Goal: Complete application form

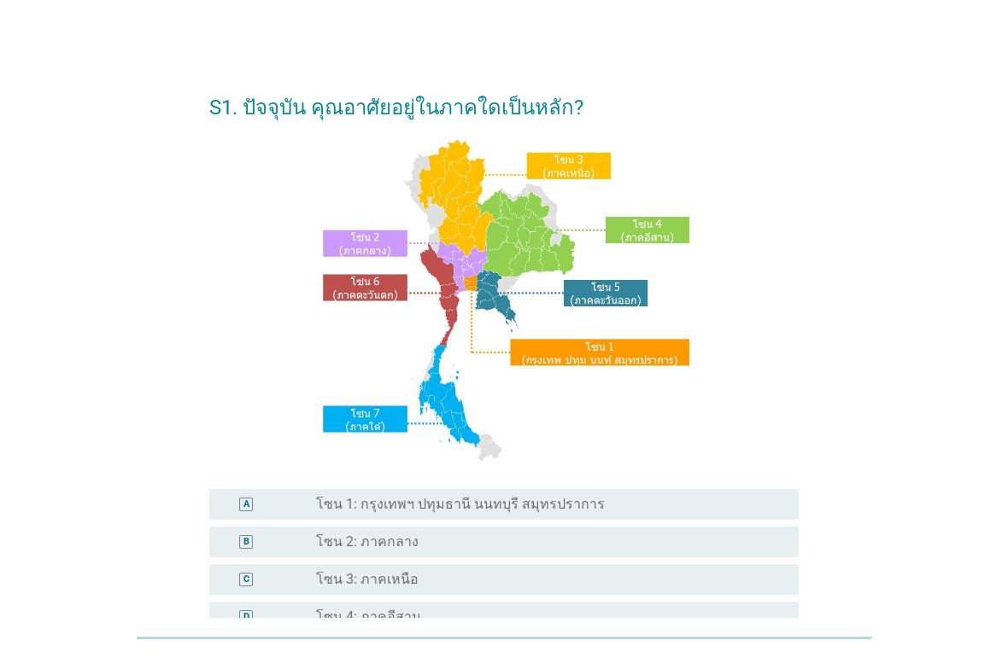
click at [610, 513] on div "radio_button_unchecked โซน 1: กรุงเทพฯ ปทุมธานี นนทบุรี สมุทรปราการ" at bounding box center [543, 504] width 455 height 17
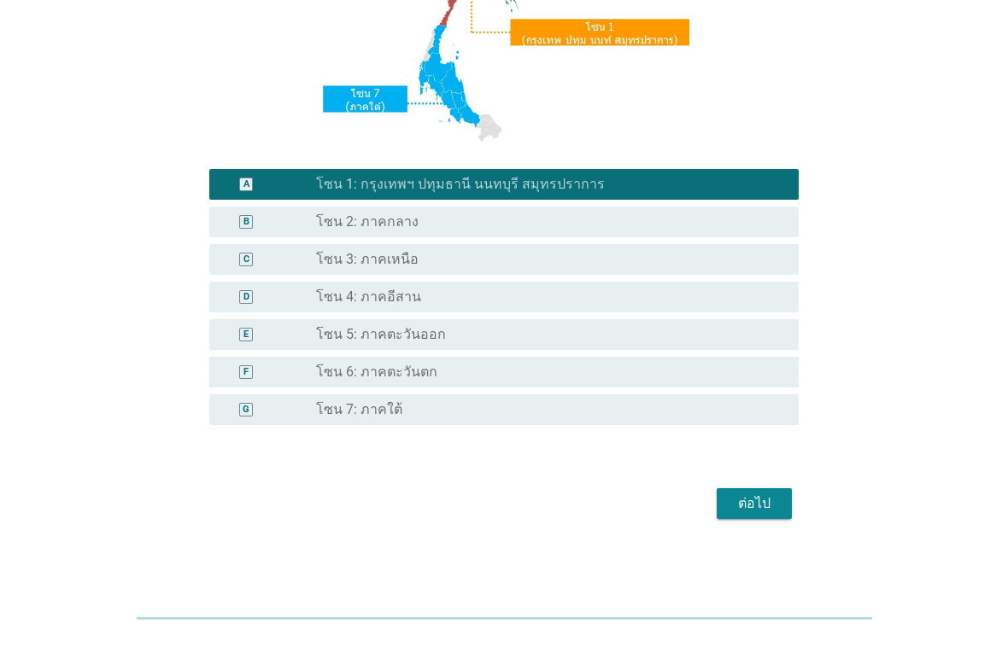
scroll to position [318, 0]
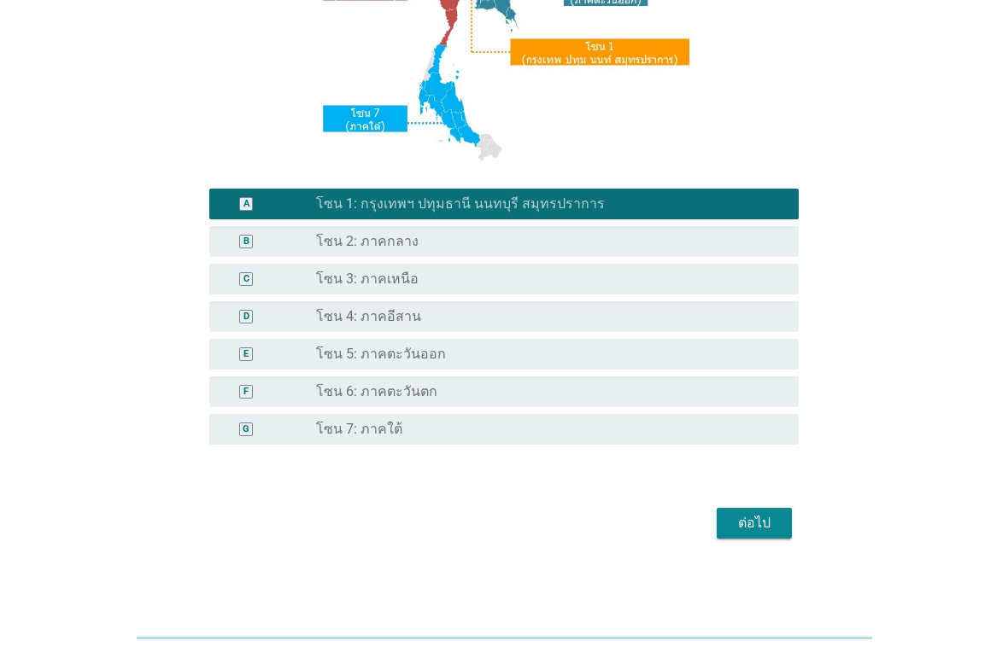
click at [773, 531] on div "ต่อไป" at bounding box center [754, 523] width 48 height 20
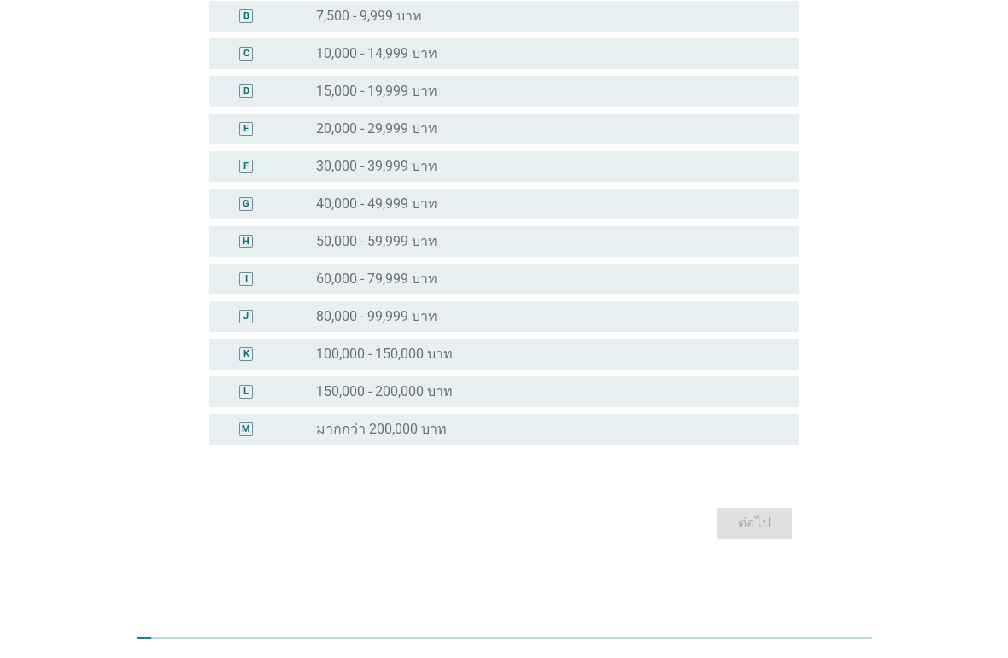
scroll to position [0, 0]
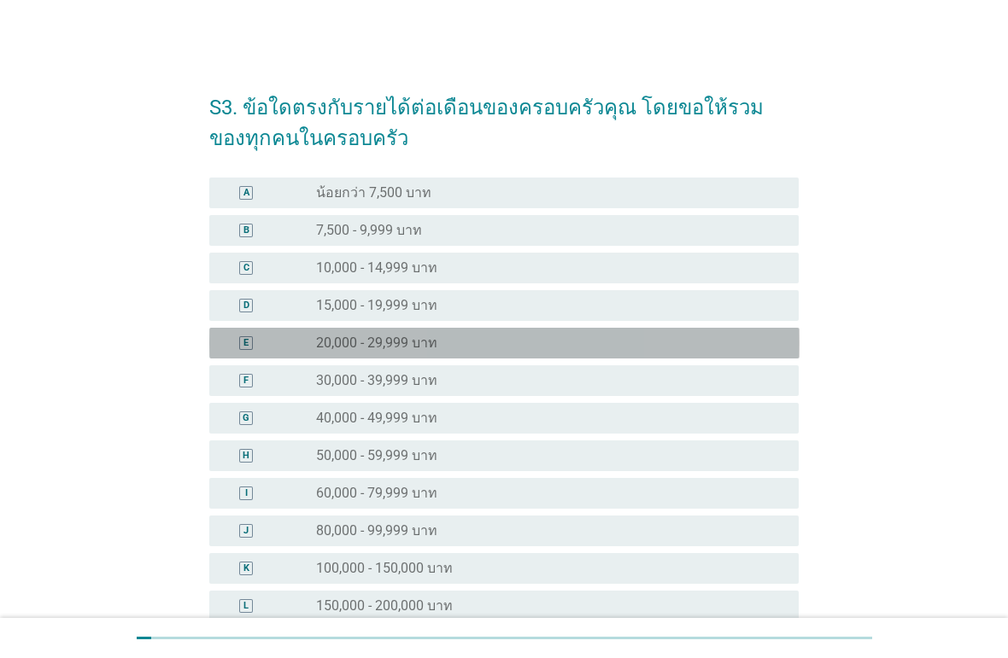
click at [398, 345] on label "20,000 - 29,999 บาท" at bounding box center [376, 343] width 121 height 17
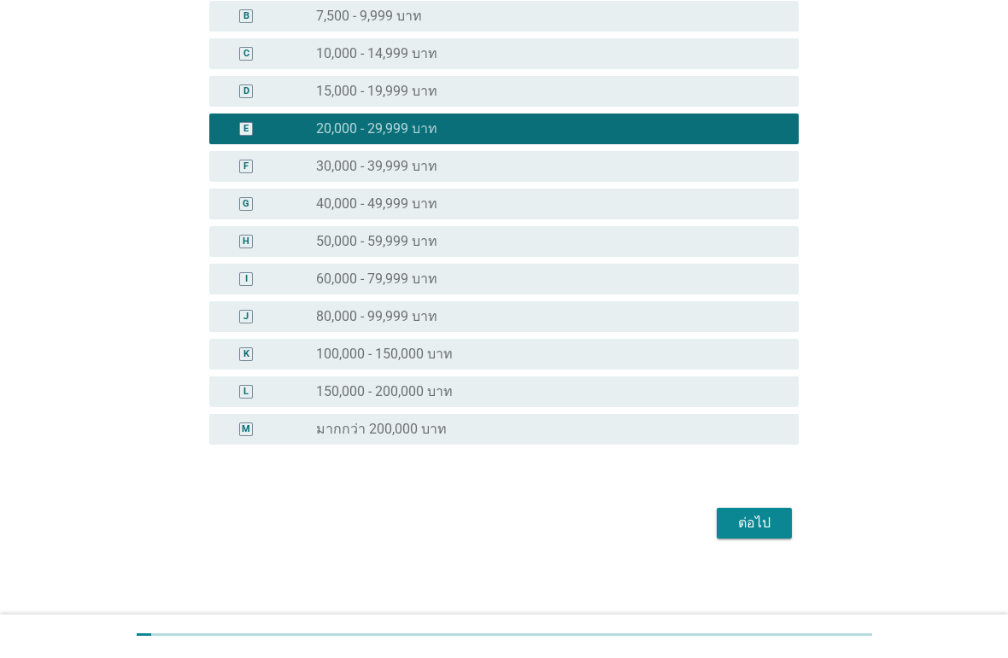
scroll to position [210, 0]
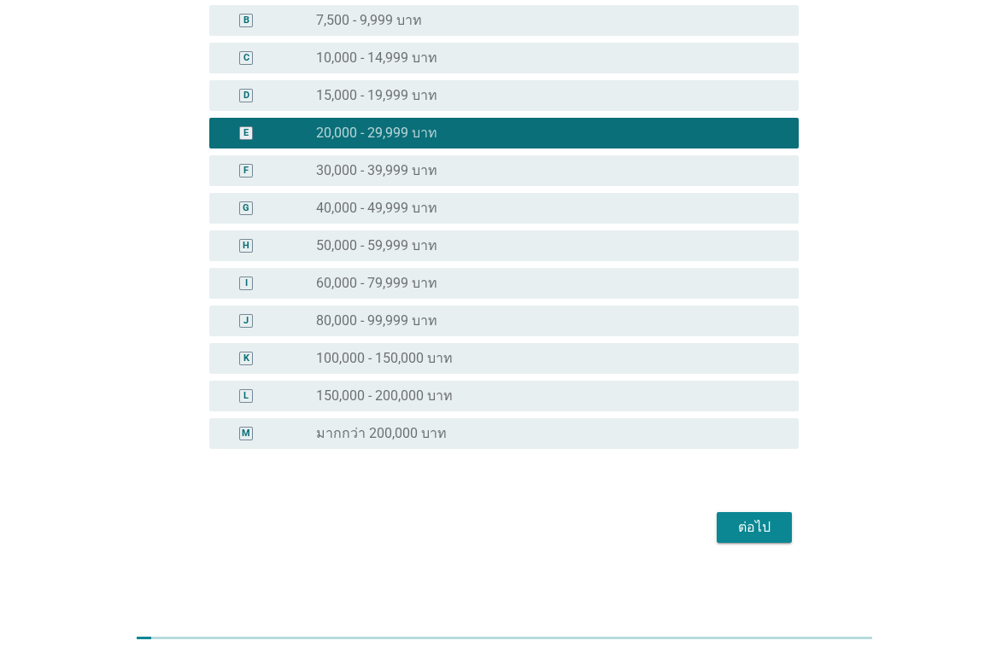
click at [775, 525] on div "ต่อไป" at bounding box center [754, 528] width 48 height 20
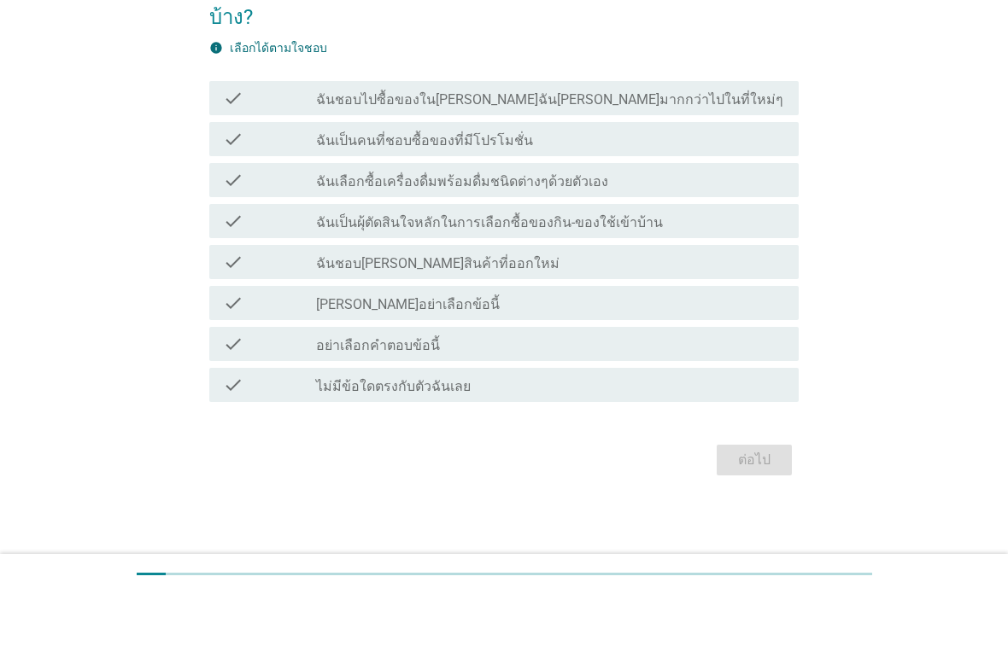
scroll to position [82, 0]
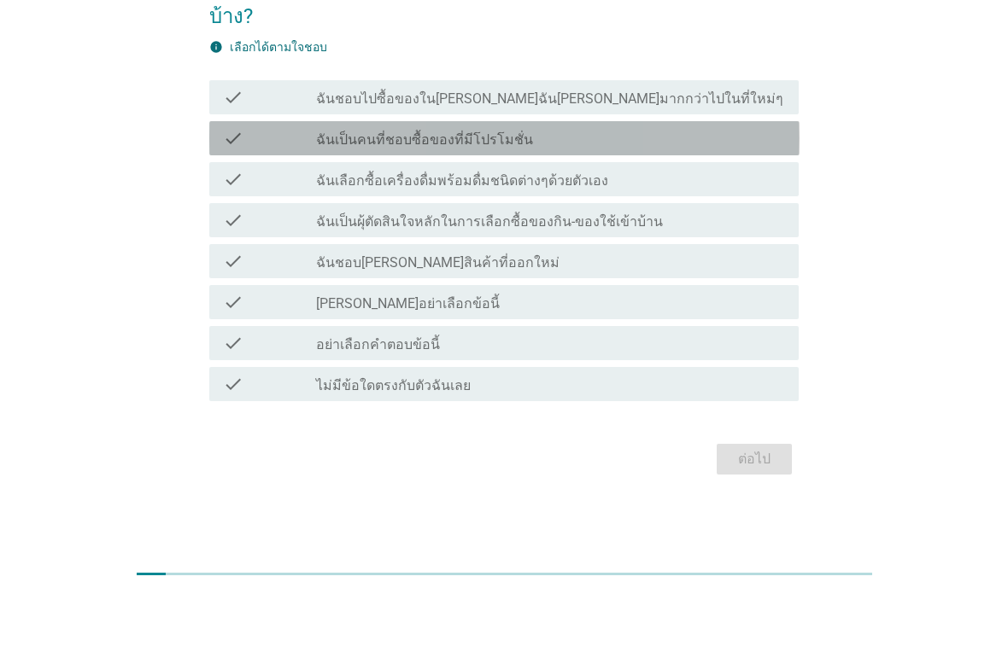
click at [576, 192] on div "check_box_outline_blank ฉันเป็นคนที่ชอบซื้อของที่มีโปรโมชั่น" at bounding box center [550, 202] width 469 height 20
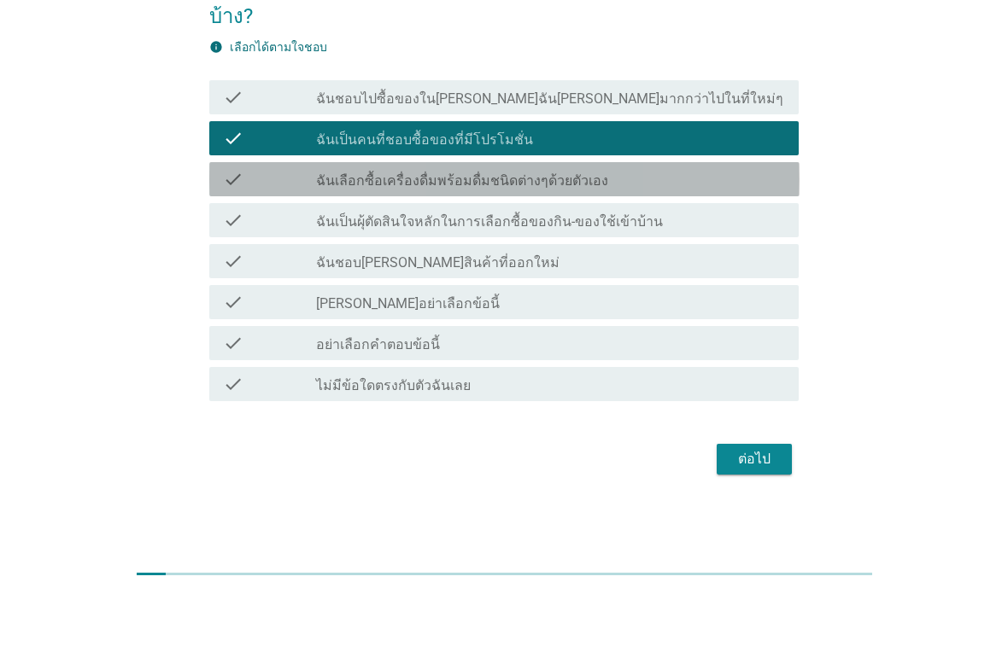
click at [592, 237] on label "ฉันเลือกซื้อเครื่องดื่มพร้อมดื่มชนิดต่างๆด้วยตัวเอง" at bounding box center [462, 245] width 292 height 17
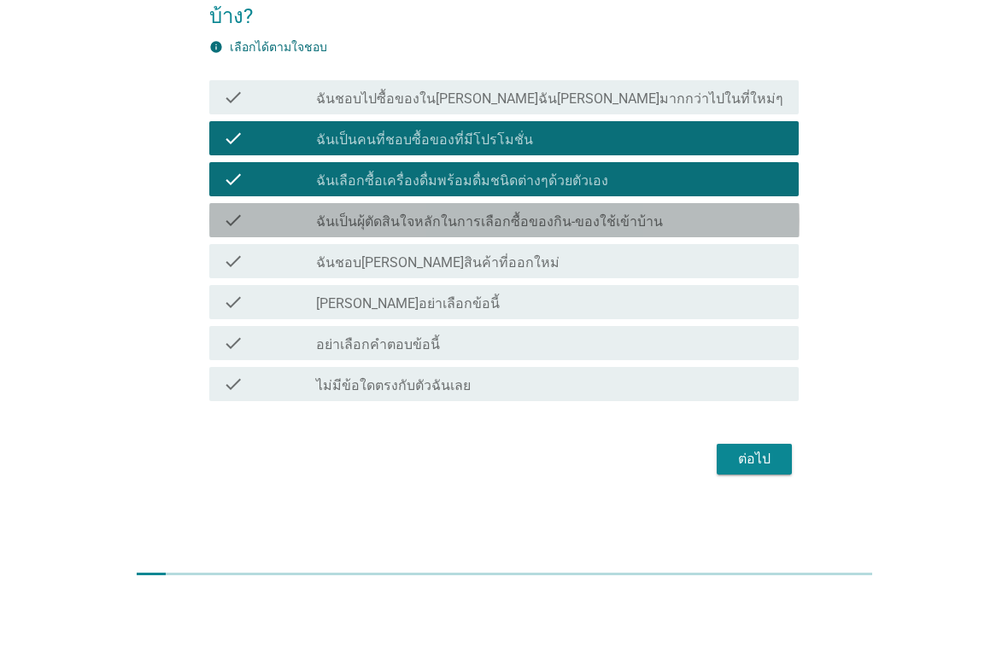
click at [622, 278] on label "ฉันเป็นผุ้ตัดสินใจหลักในการเลือกซื้อของกิน-ของใช้เข้าบ้าน" at bounding box center [489, 286] width 347 height 17
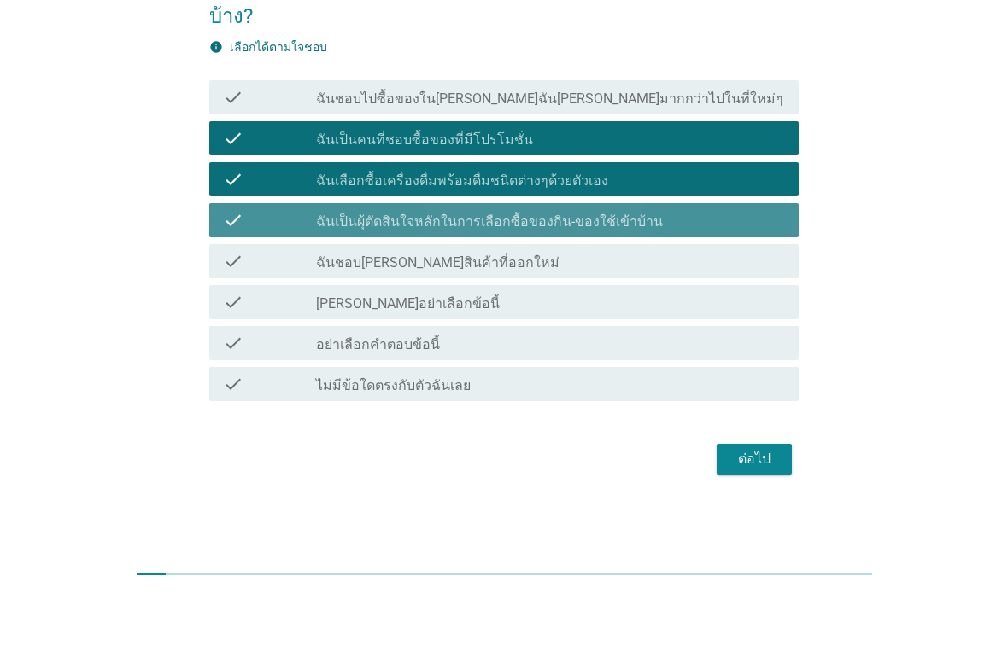
click at [588, 315] on div "check_box_outline_blank ฉันชอบ[PERSON_NAME]สินค้าที่ออกใหม่" at bounding box center [550, 325] width 469 height 20
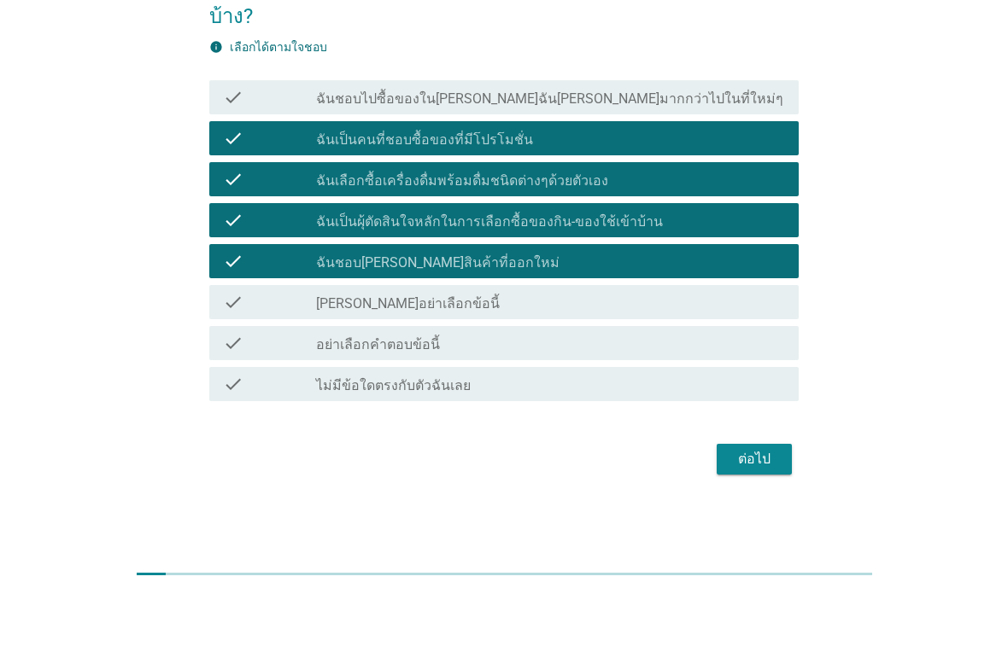
click at [762, 513] on div "ต่อไป" at bounding box center [754, 523] width 48 height 20
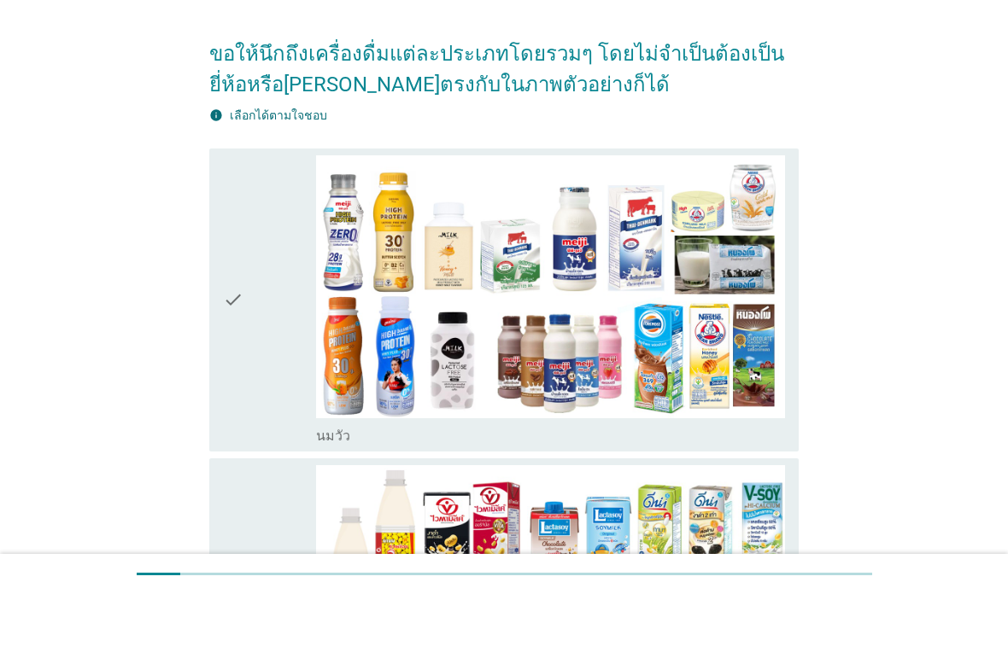
scroll to position [0, 0]
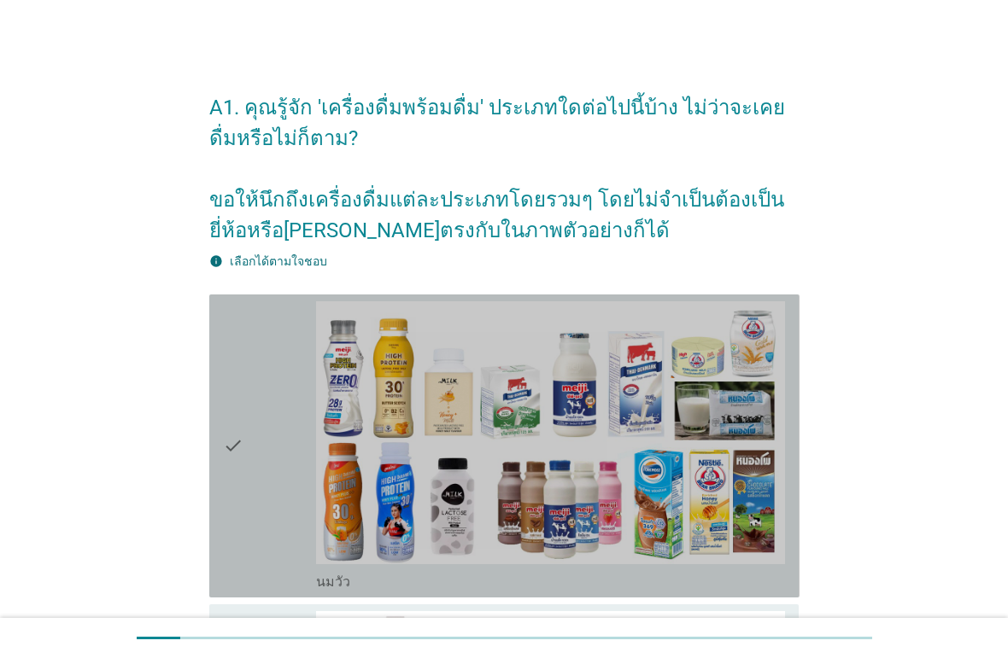
click at [268, 456] on div "check" at bounding box center [270, 446] width 94 height 290
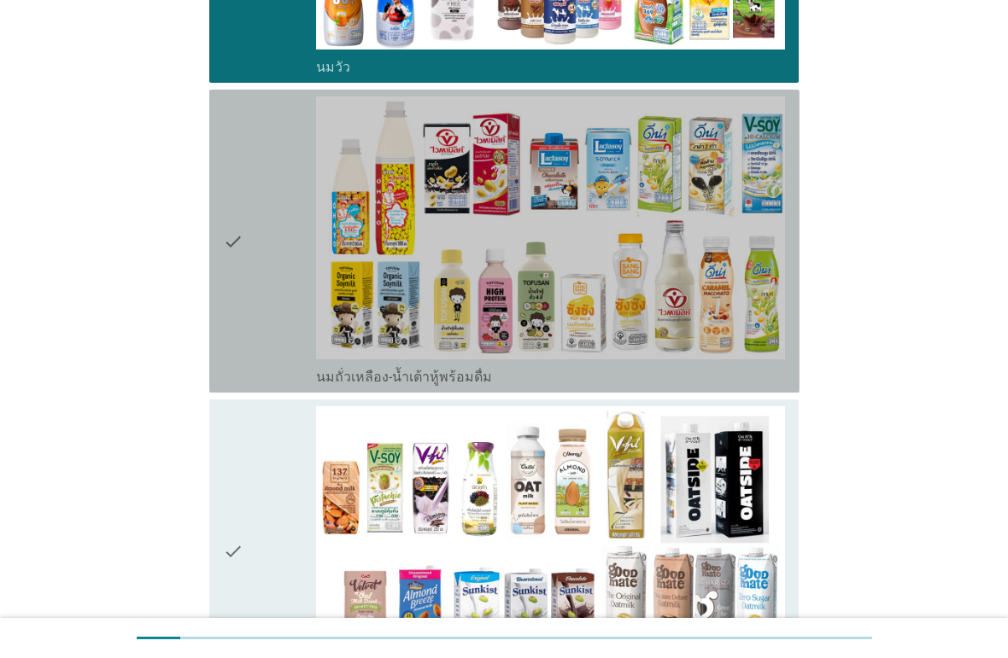
click at [259, 299] on div "check" at bounding box center [270, 242] width 94 height 290
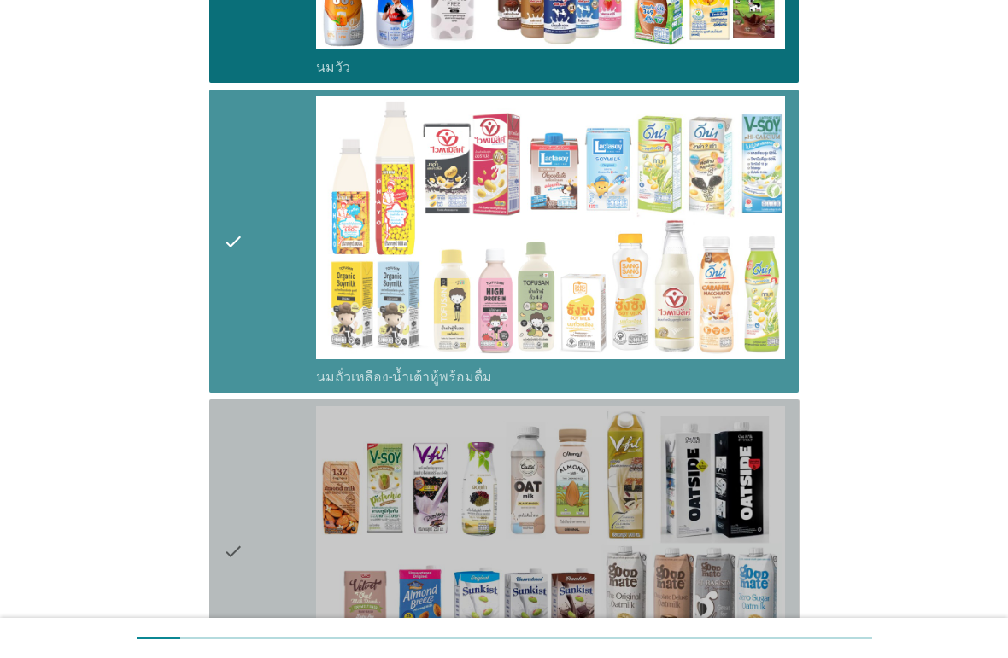
click at [271, 496] on div "check" at bounding box center [270, 552] width 94 height 290
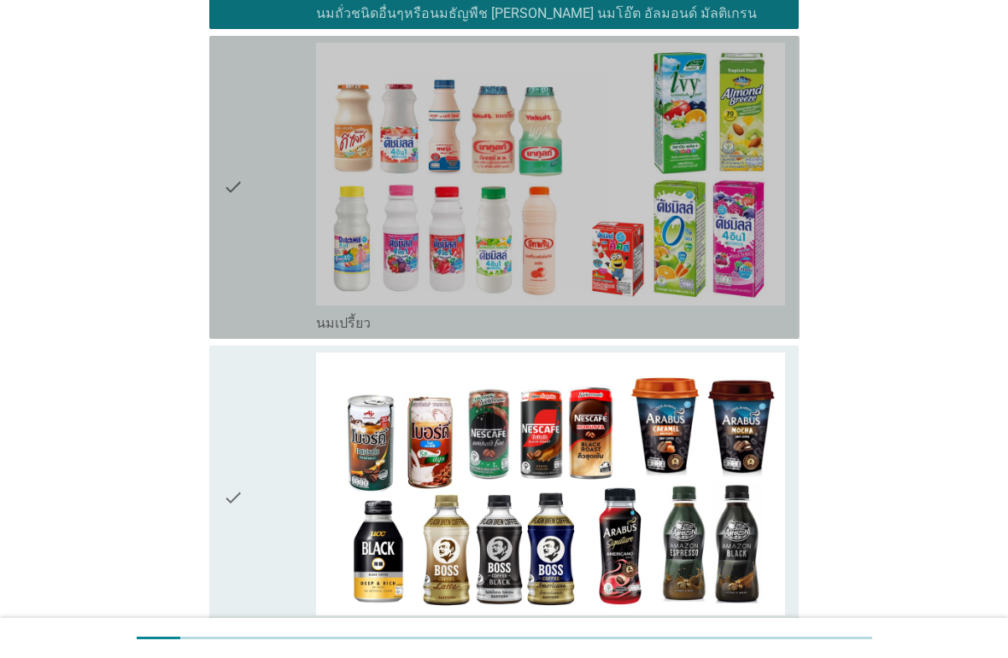
click at [272, 301] on div "check" at bounding box center [270, 188] width 94 height 290
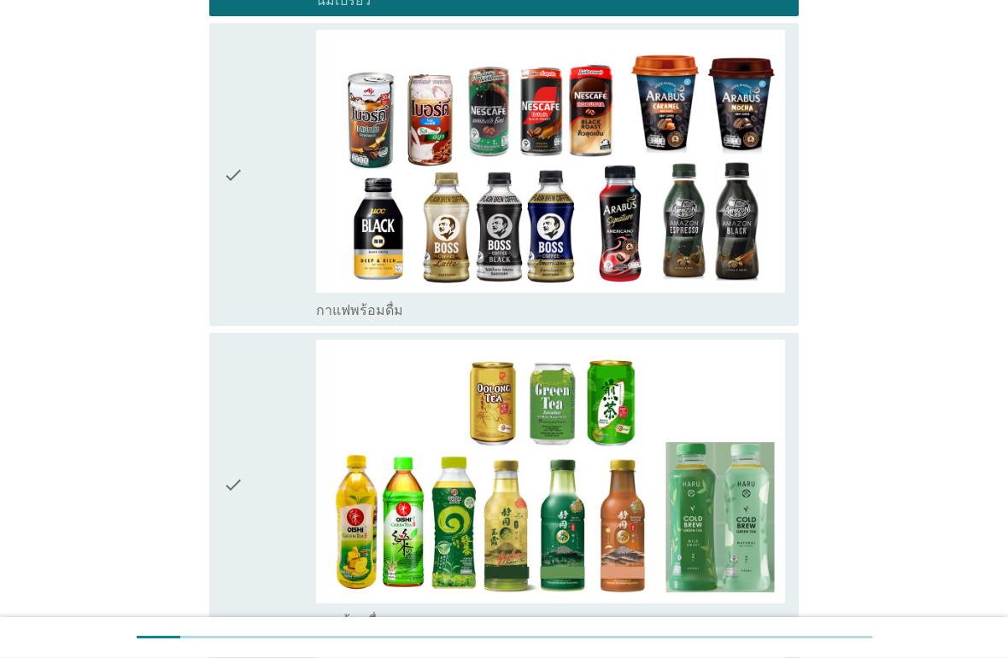
scroll to position [1516, 0]
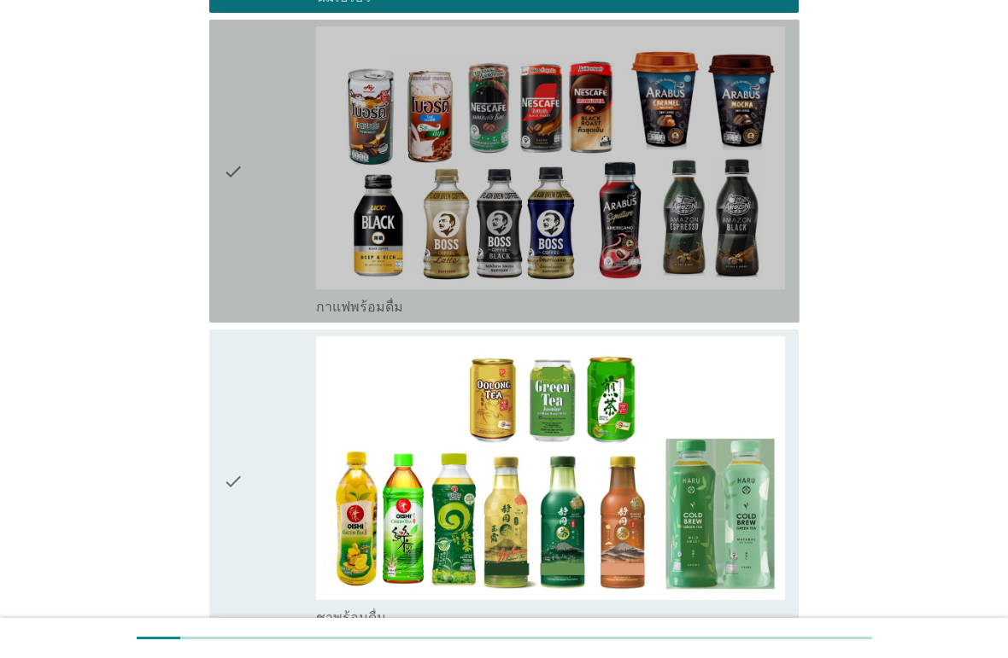
click at [255, 254] on div "check" at bounding box center [270, 171] width 94 height 290
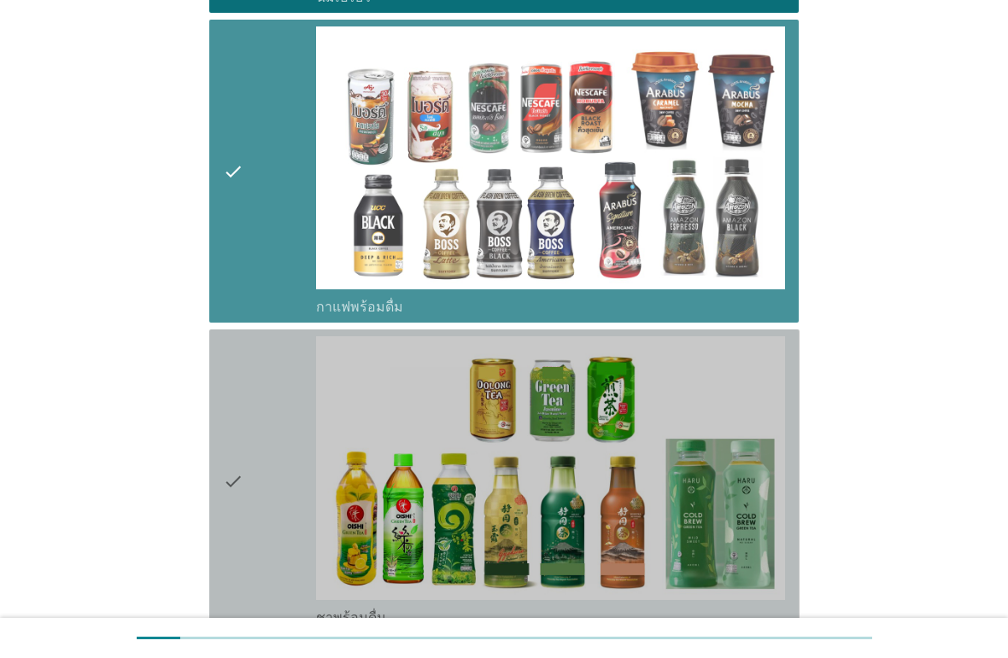
click at [273, 435] on div "check" at bounding box center [270, 481] width 94 height 290
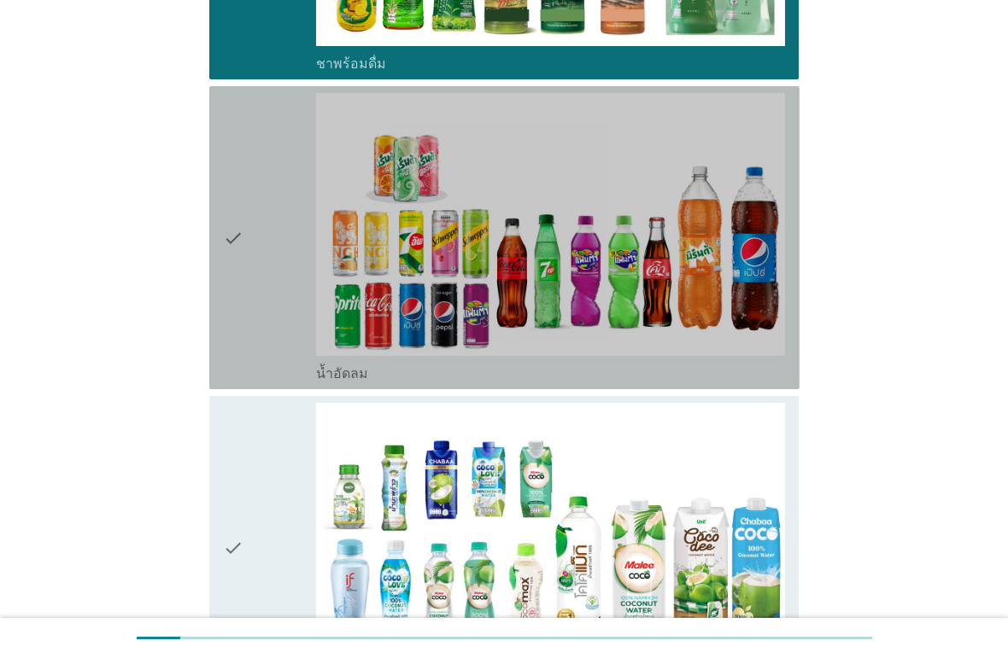
click at [249, 307] on div "check" at bounding box center [270, 238] width 94 height 290
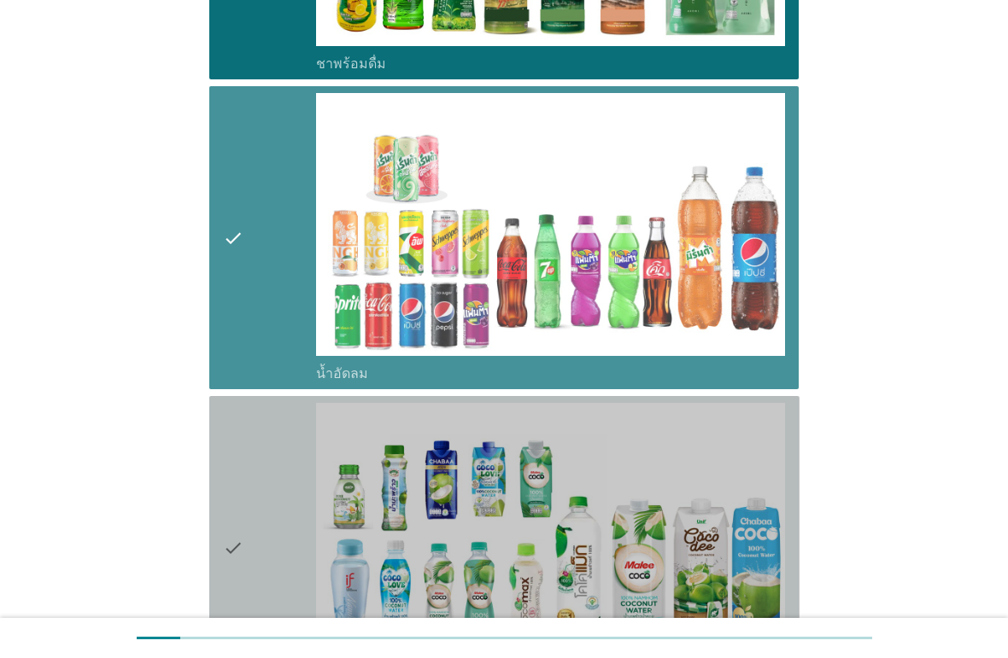
click at [265, 471] on div "check" at bounding box center [270, 548] width 94 height 290
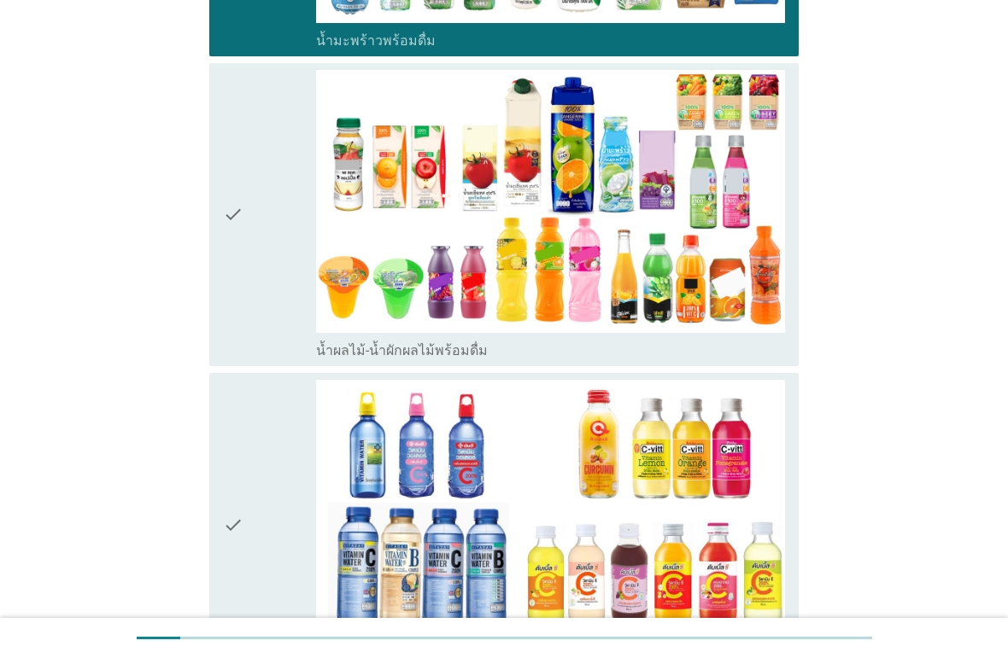
scroll to position [2718, 0]
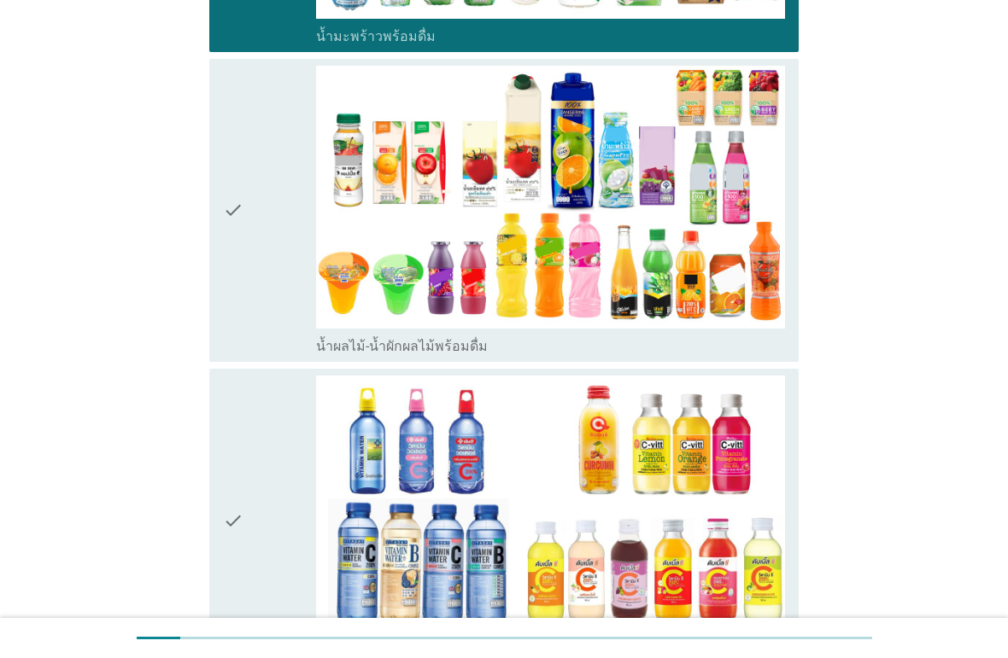
click at [256, 272] on div "check" at bounding box center [270, 211] width 94 height 290
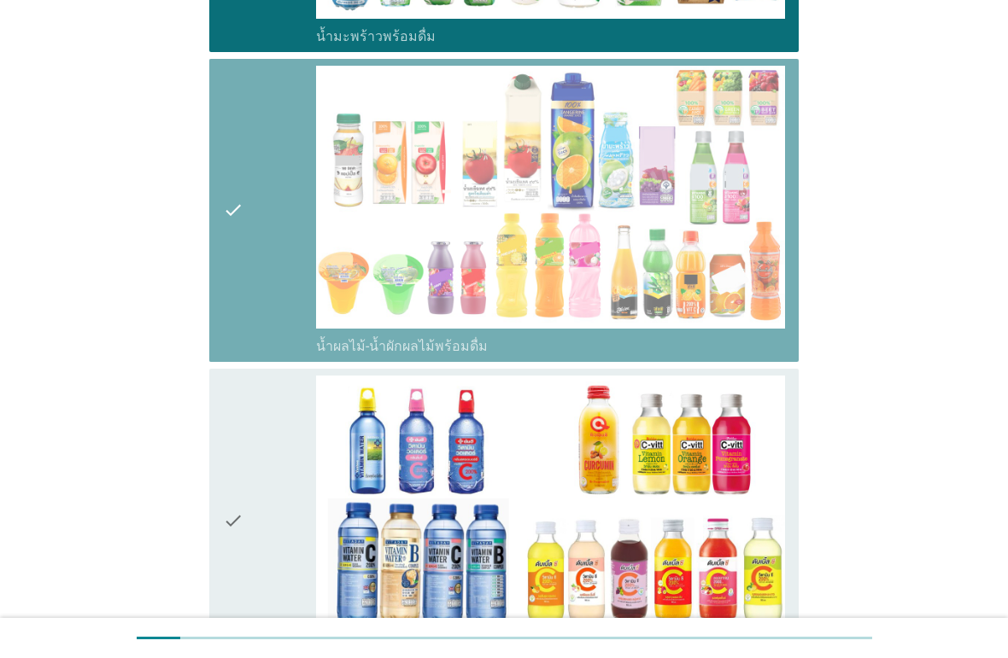
click at [273, 472] on div "check" at bounding box center [270, 521] width 94 height 290
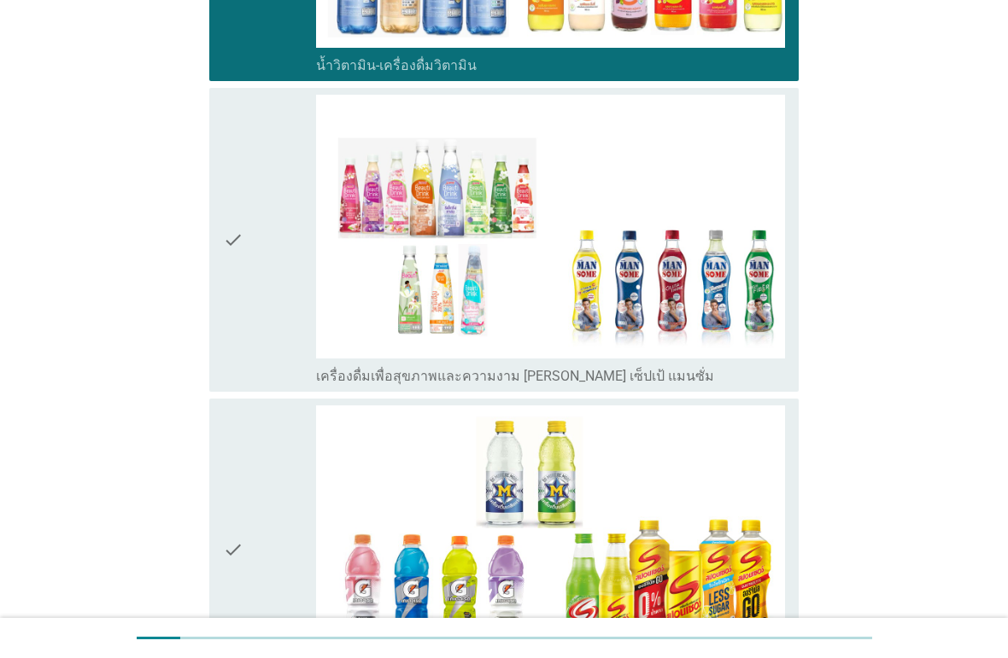
click at [263, 300] on div "check" at bounding box center [270, 240] width 94 height 290
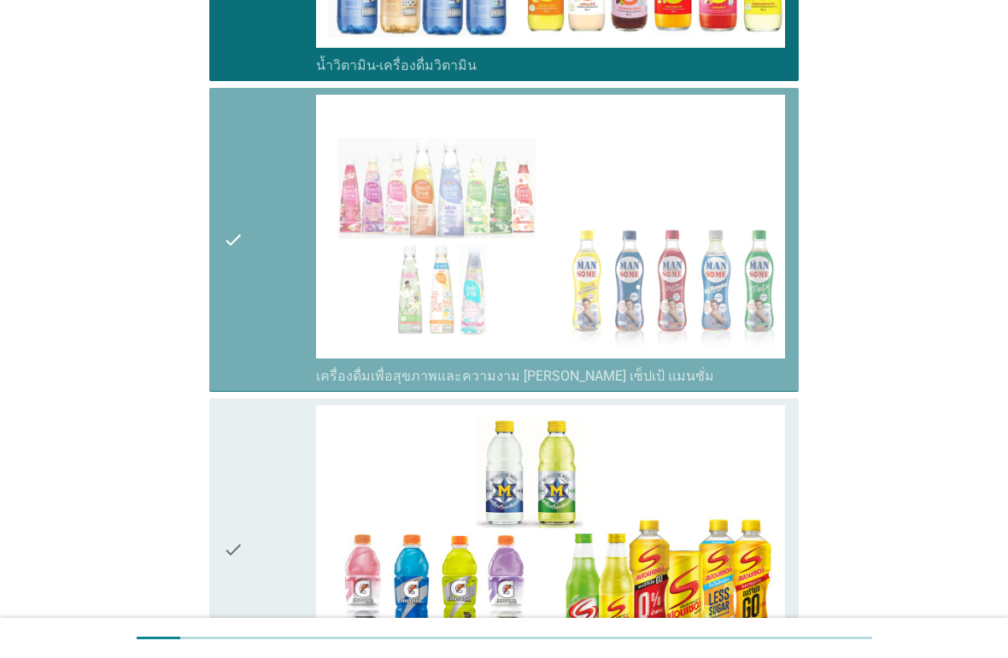
click at [276, 493] on div "check" at bounding box center [270, 551] width 94 height 290
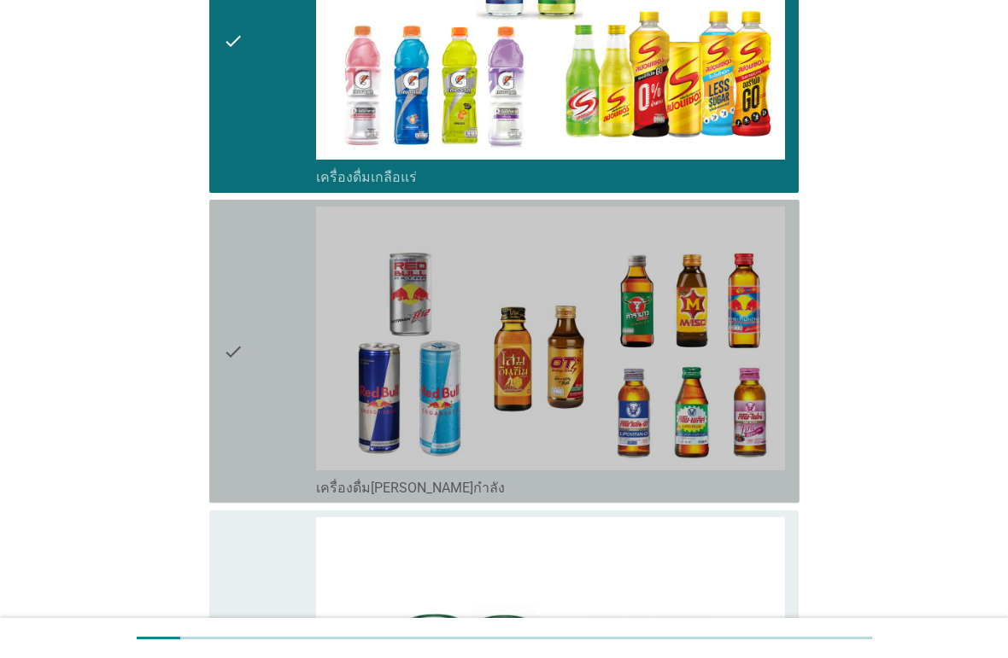
click at [293, 361] on div "check" at bounding box center [270, 352] width 94 height 290
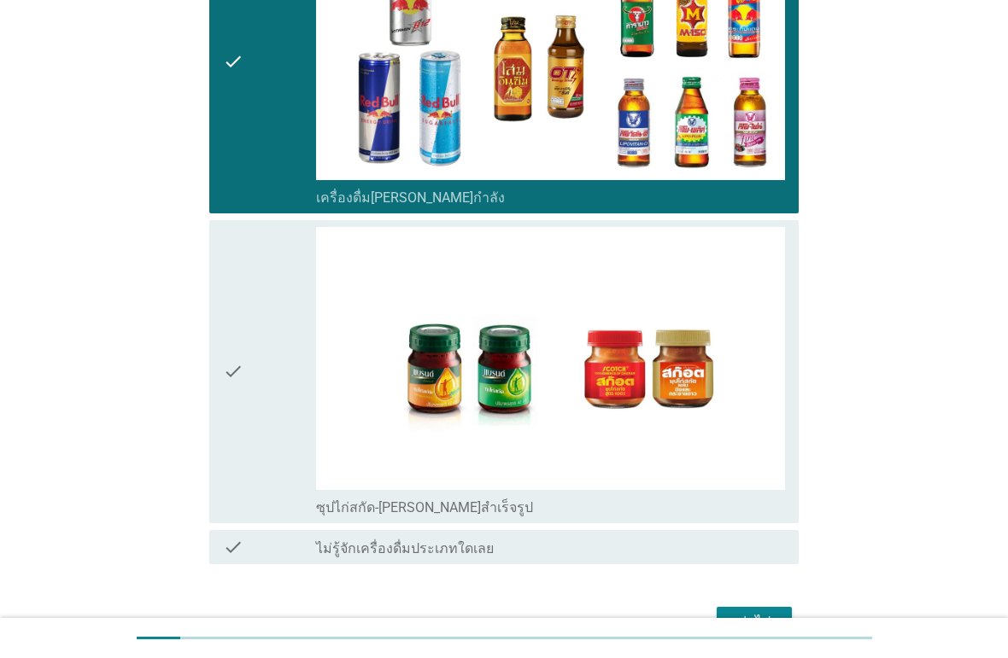
scroll to position [4211, 0]
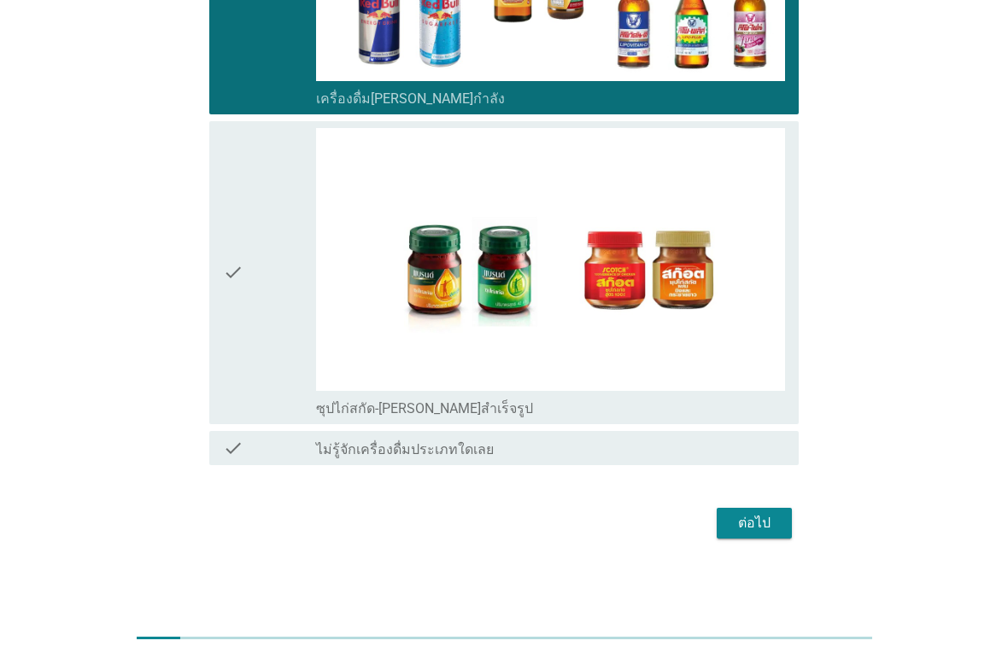
click at [286, 356] on div "check" at bounding box center [270, 273] width 94 height 290
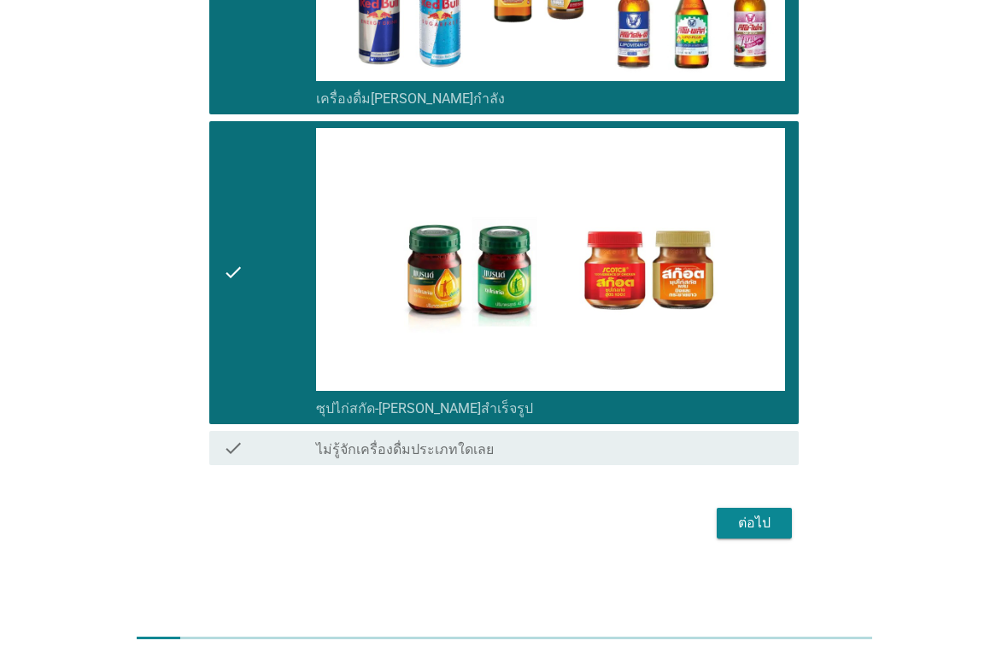
click at [767, 526] on div "ต่อไป" at bounding box center [754, 523] width 48 height 20
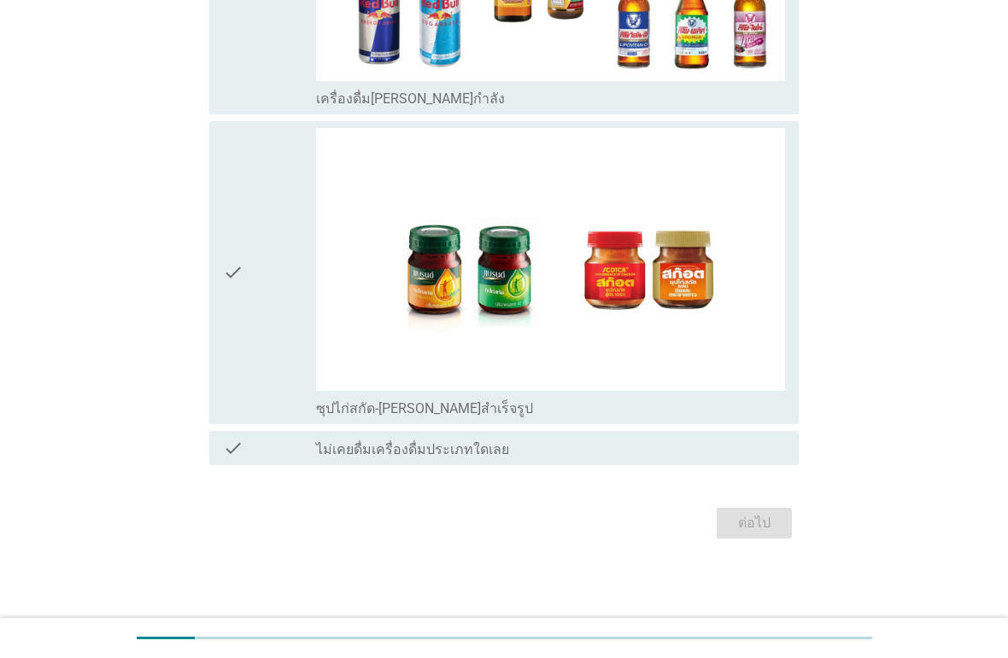
scroll to position [0, 0]
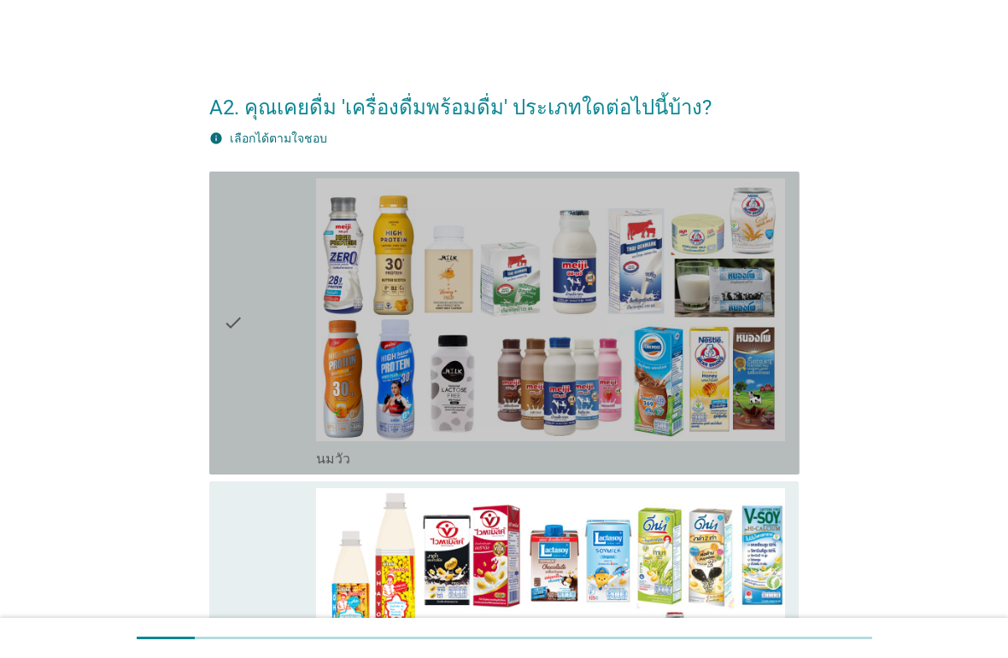
click at [263, 372] on div "check" at bounding box center [270, 323] width 94 height 290
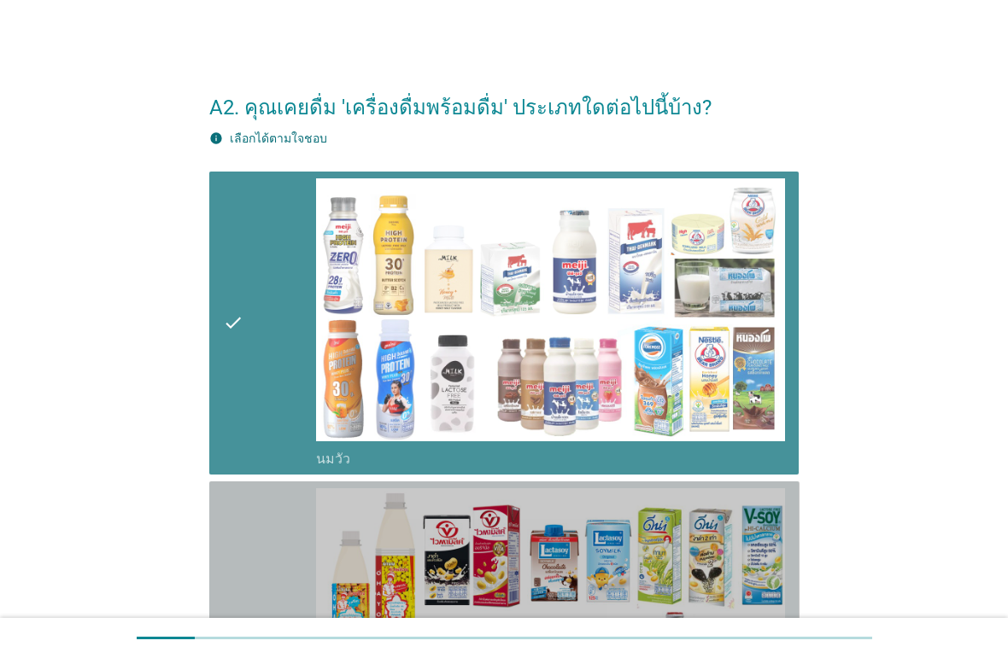
click at [256, 538] on div "check" at bounding box center [270, 634] width 94 height 290
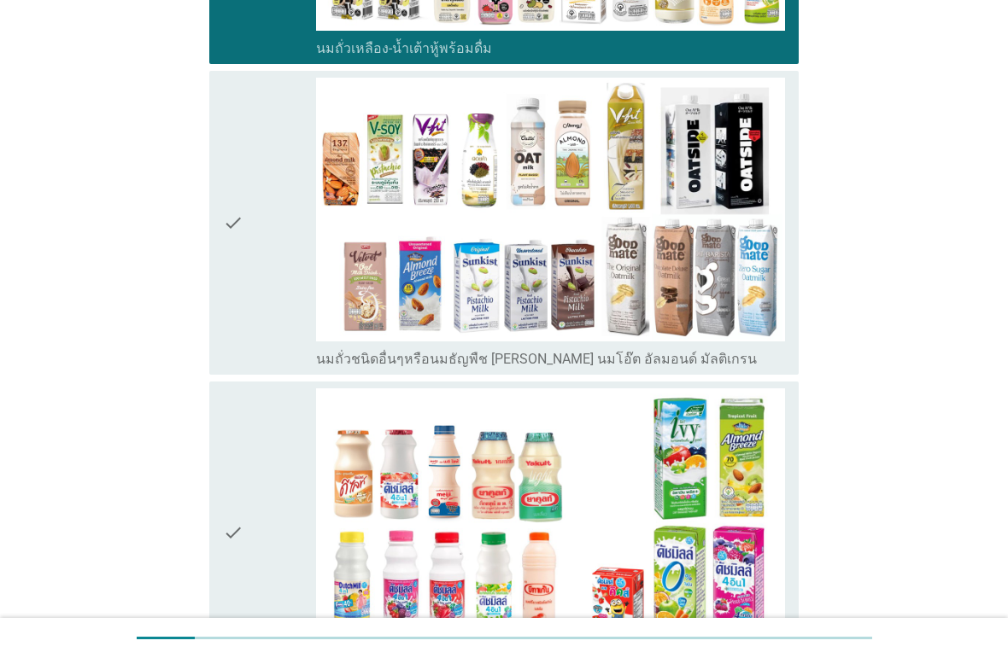
click at [259, 298] on div "check" at bounding box center [270, 223] width 94 height 290
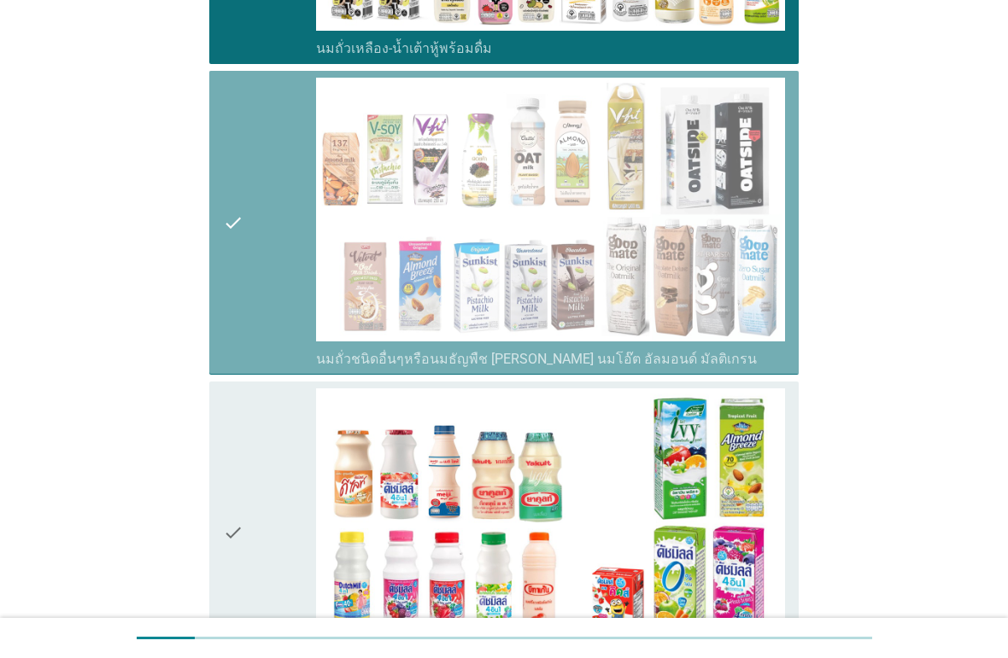
click at [275, 453] on div "check" at bounding box center [270, 534] width 94 height 290
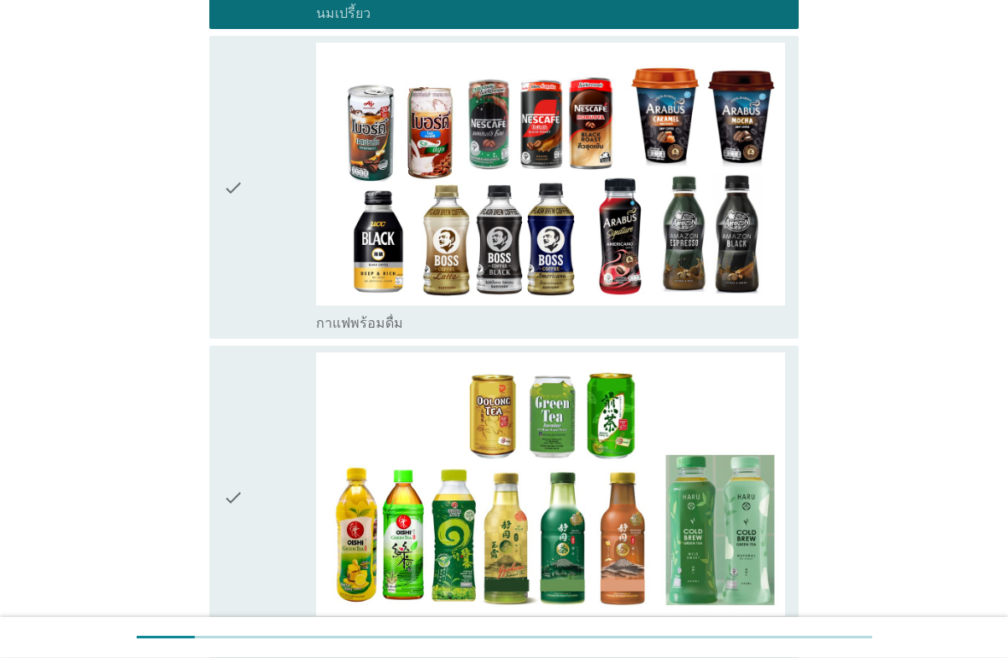
scroll to position [1376, 0]
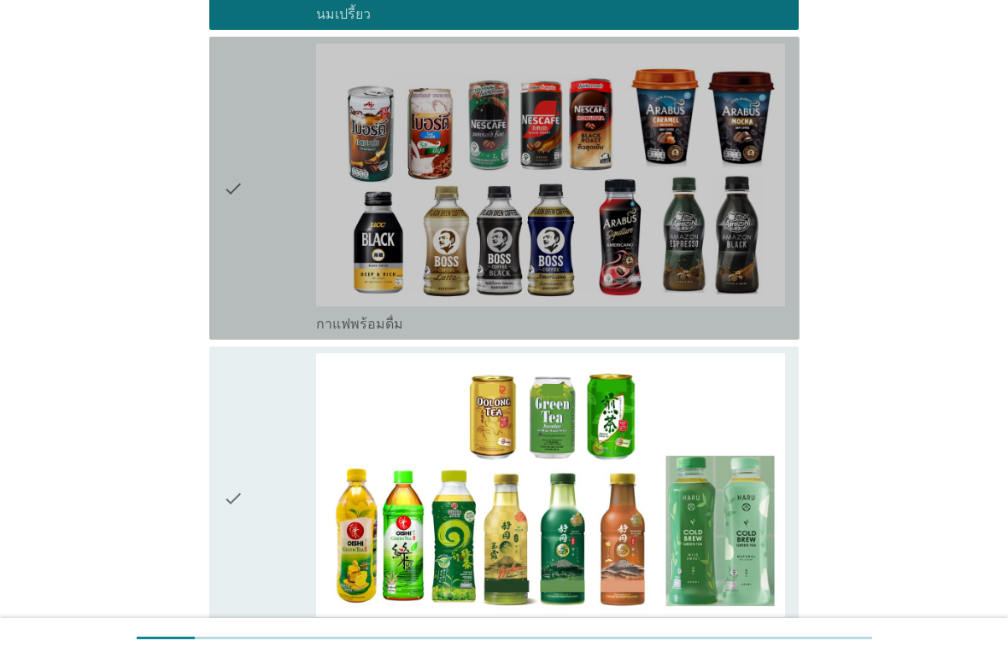
click at [294, 307] on div "check" at bounding box center [270, 189] width 94 height 290
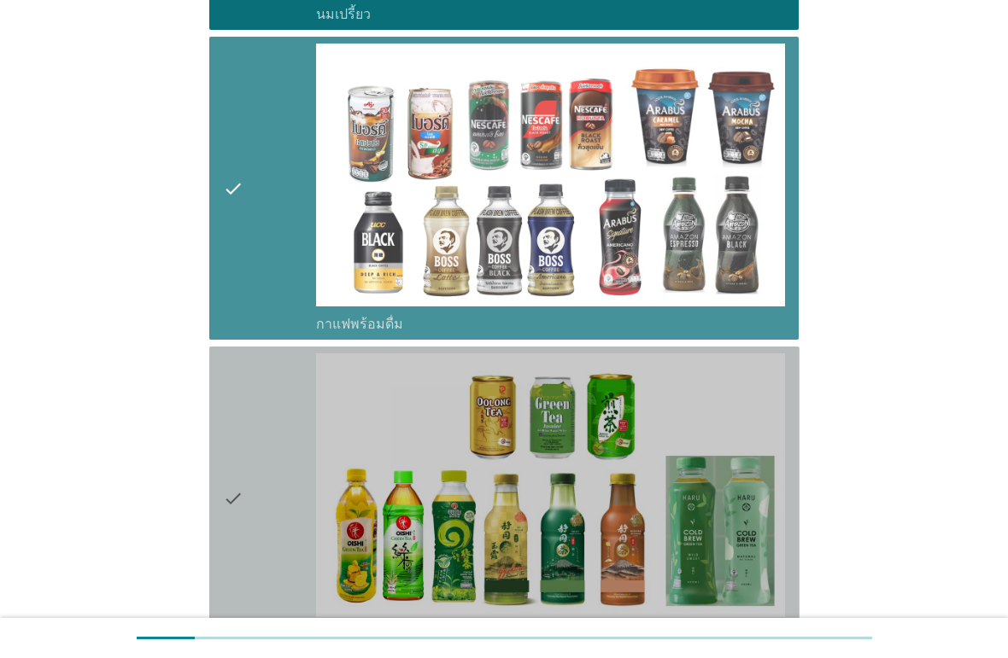
click at [284, 451] on div "check" at bounding box center [270, 499] width 94 height 290
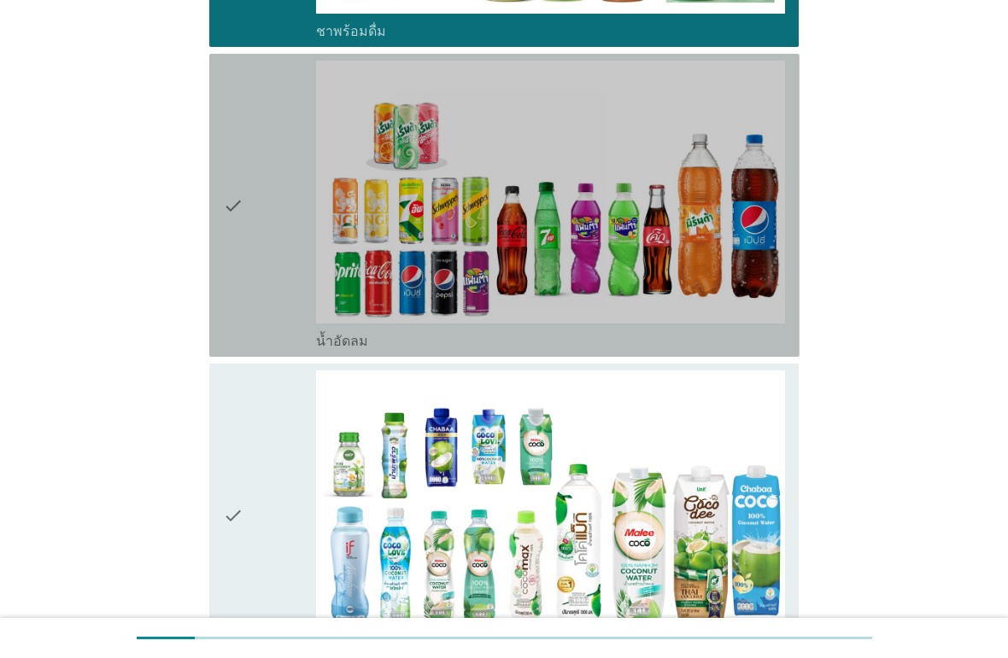
click at [285, 301] on div "check" at bounding box center [270, 206] width 94 height 290
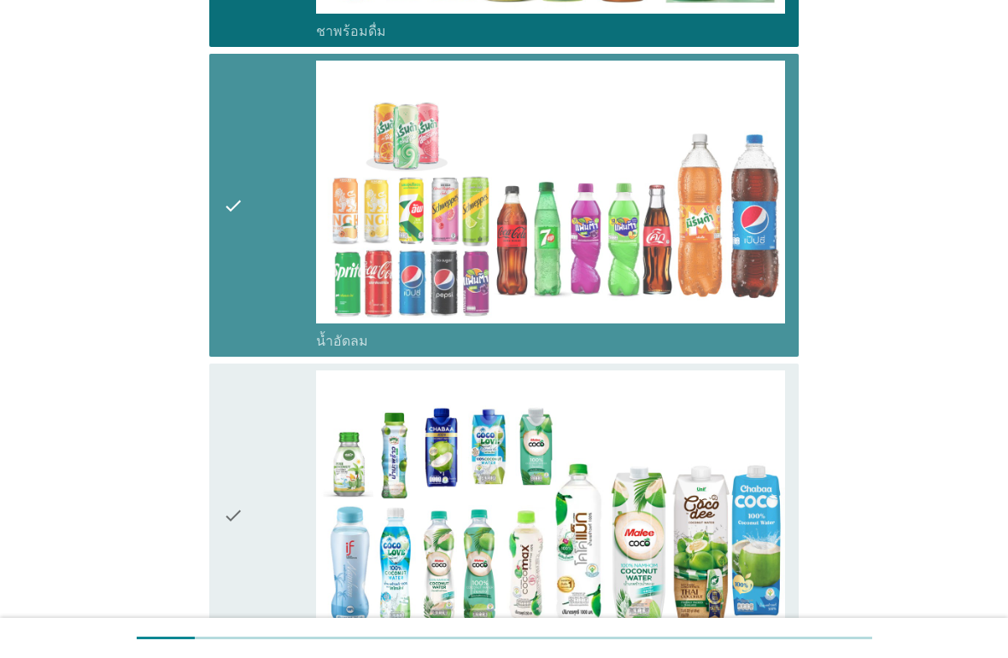
click at [266, 496] on div "check" at bounding box center [270, 516] width 94 height 290
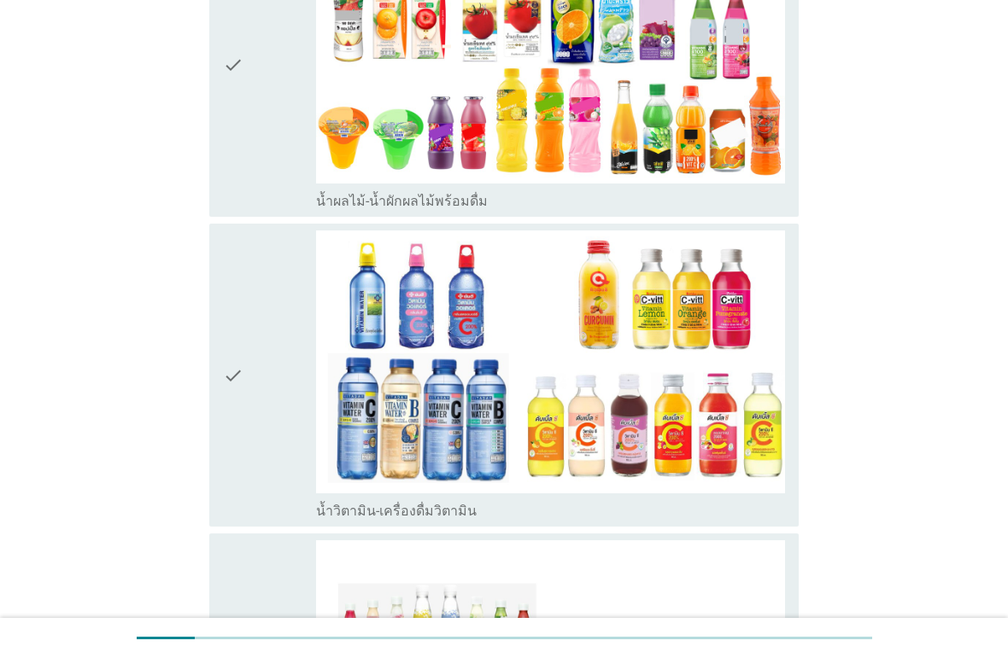
scroll to position [2770, 0]
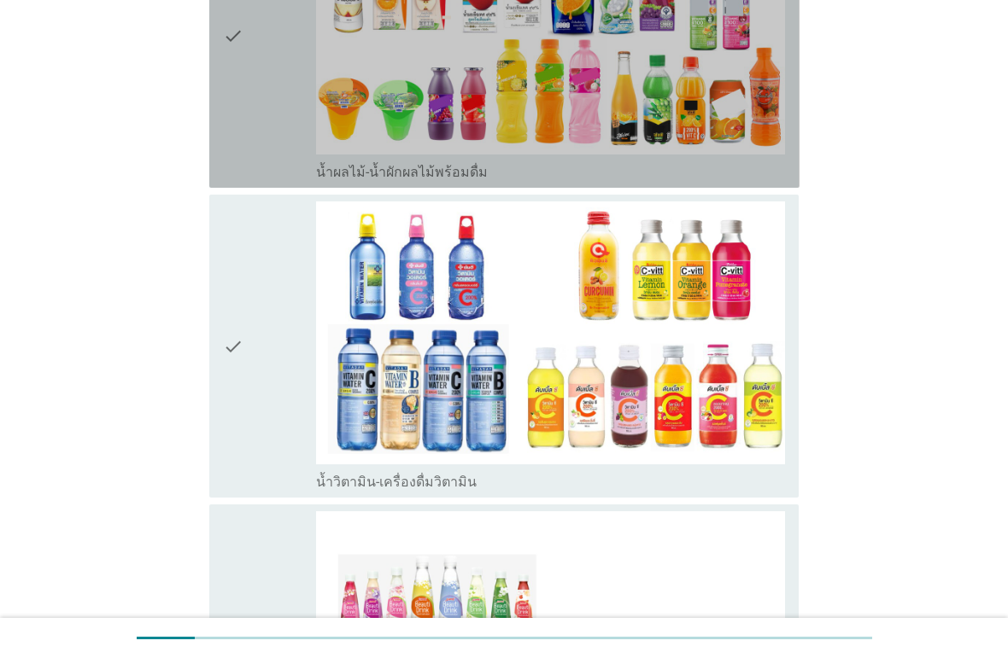
click at [272, 143] on div "check" at bounding box center [270, 37] width 94 height 290
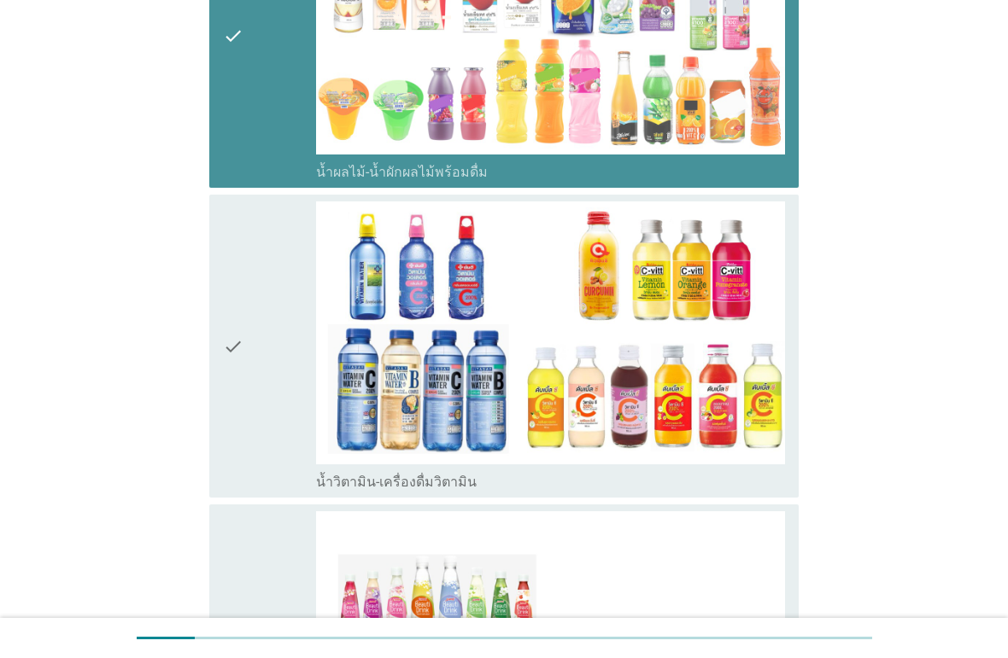
click at [281, 347] on div "check" at bounding box center [270, 347] width 94 height 290
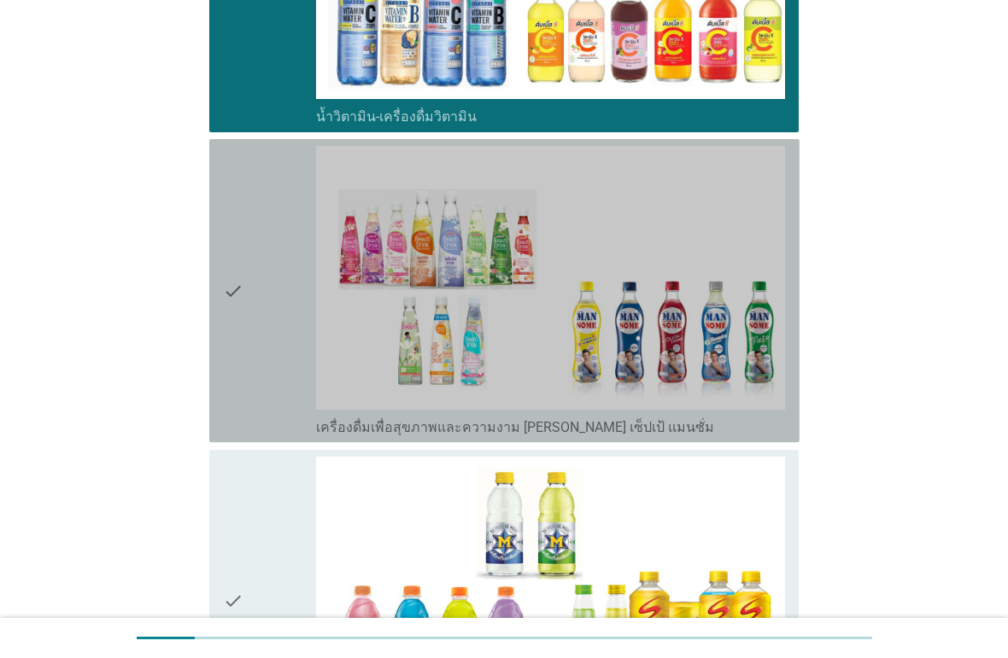
click at [272, 317] on div "check" at bounding box center [270, 291] width 94 height 290
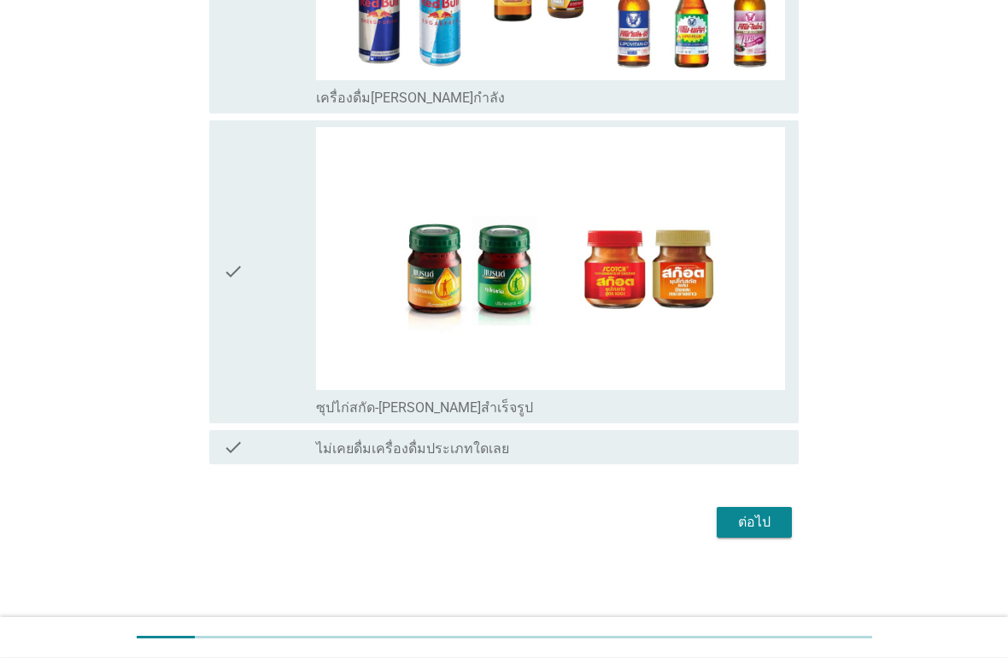
scroll to position [4088, 0]
click at [261, 331] on div "check" at bounding box center [270, 273] width 94 height 290
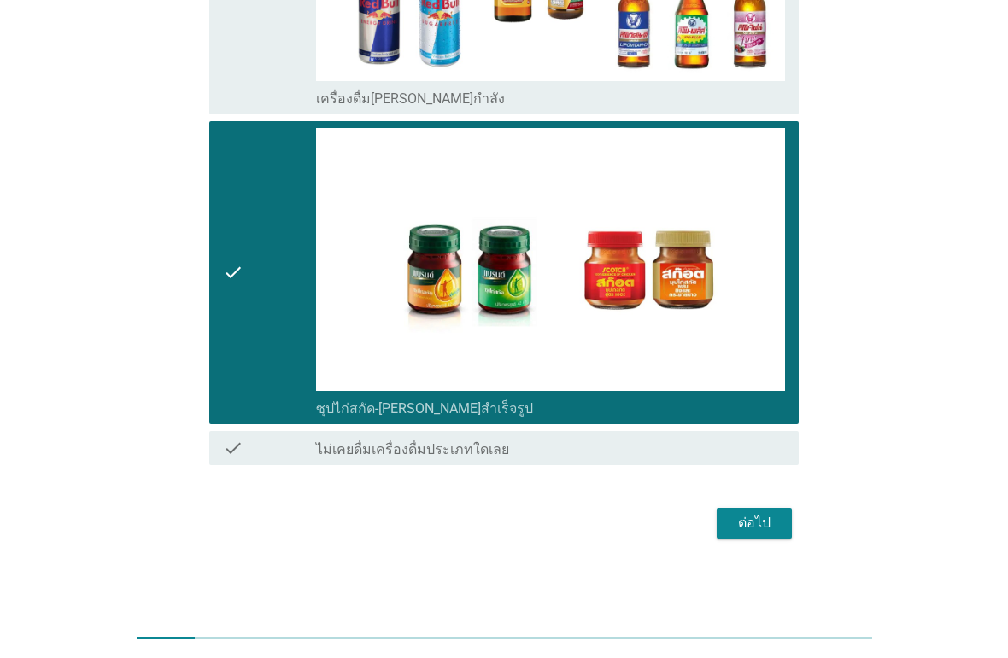
click at [771, 539] on button "ต่อไป" at bounding box center [754, 523] width 75 height 31
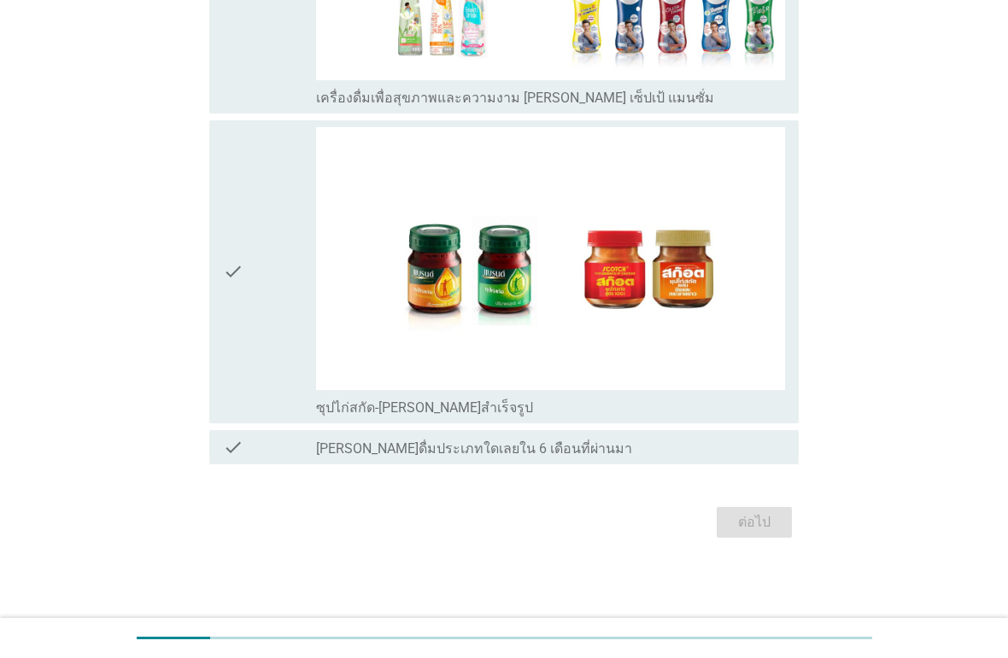
scroll to position [0, 0]
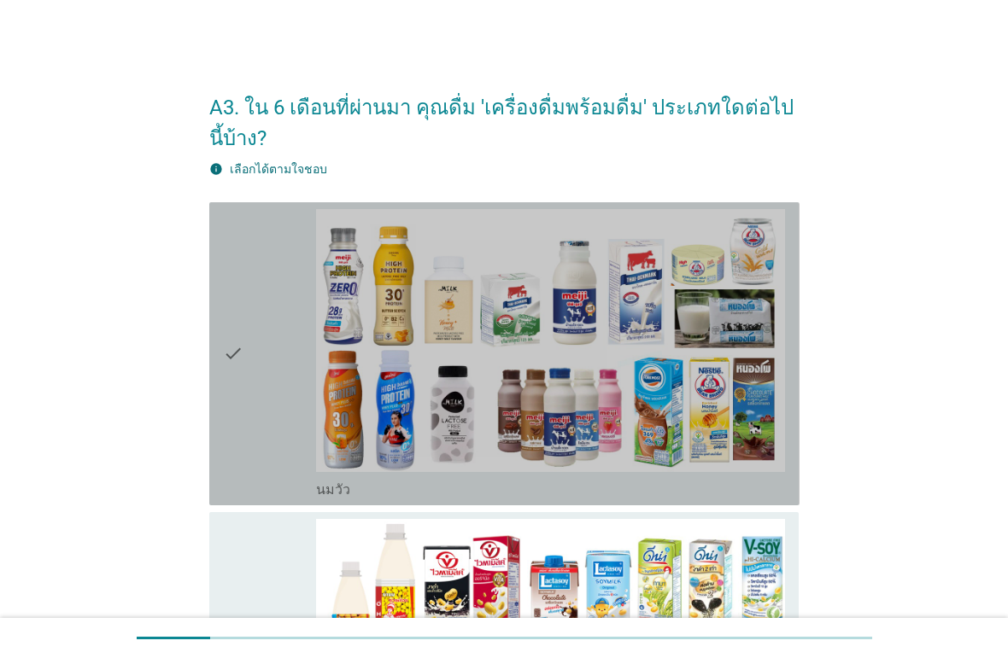
click at [264, 398] on div "check" at bounding box center [270, 354] width 94 height 290
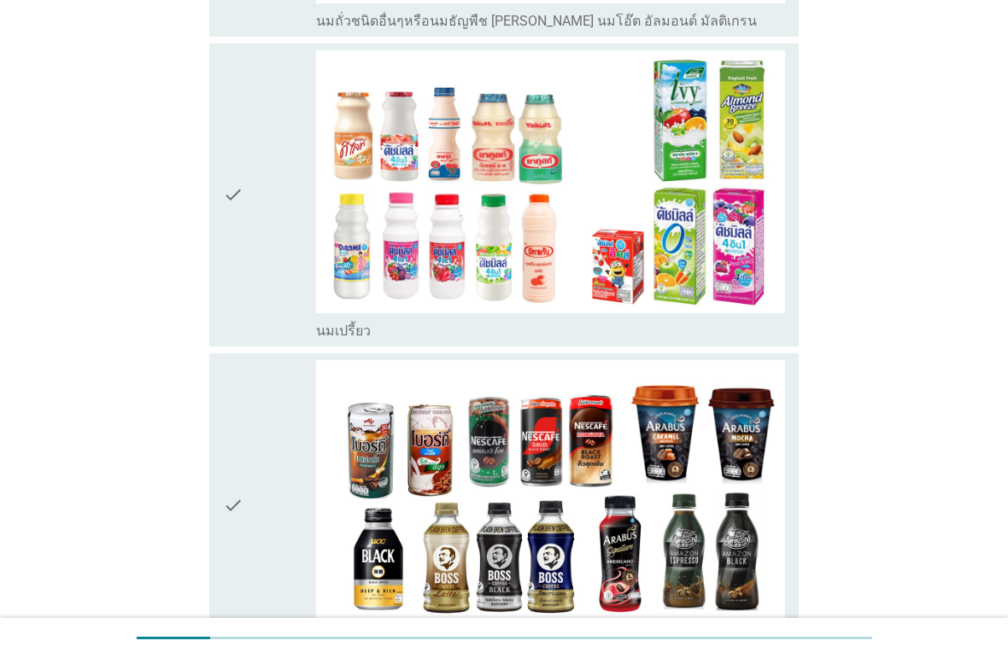
scroll to position [1109, 0]
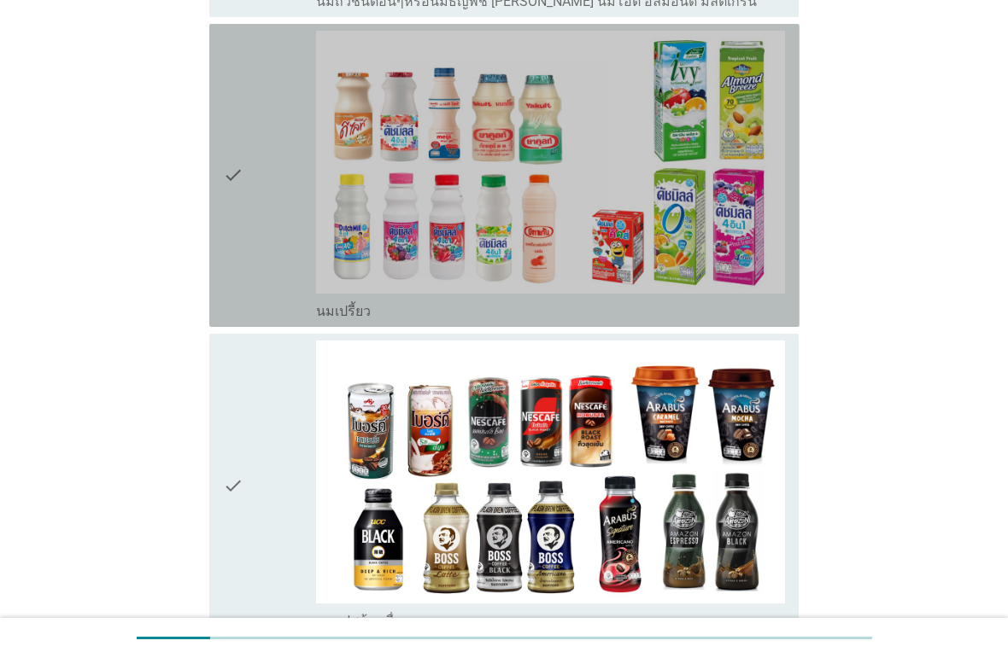
click at [259, 248] on div "check" at bounding box center [270, 176] width 94 height 290
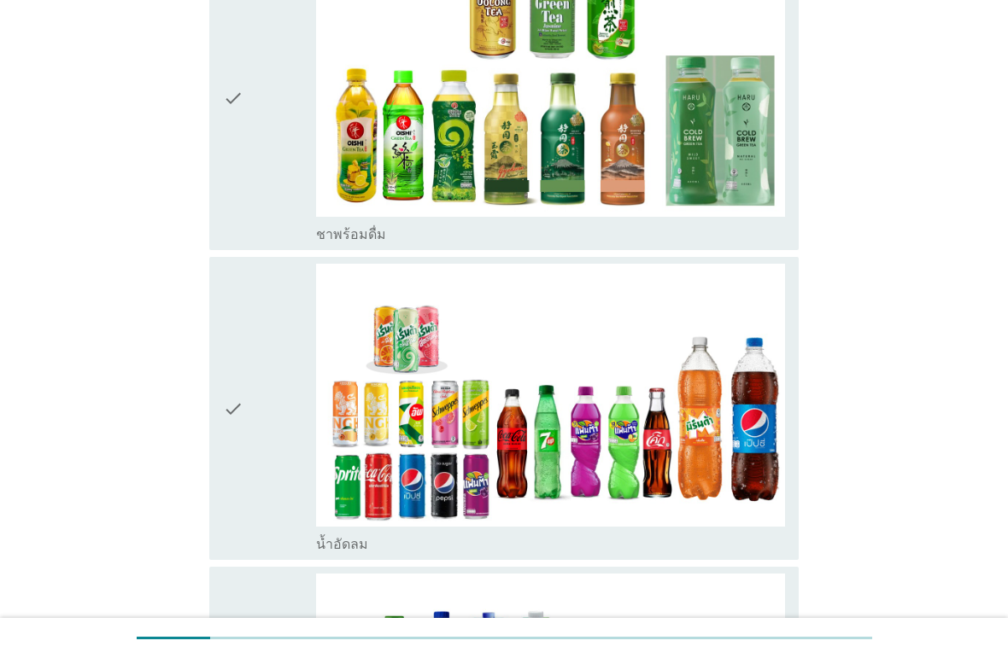
scroll to position [1807, 0]
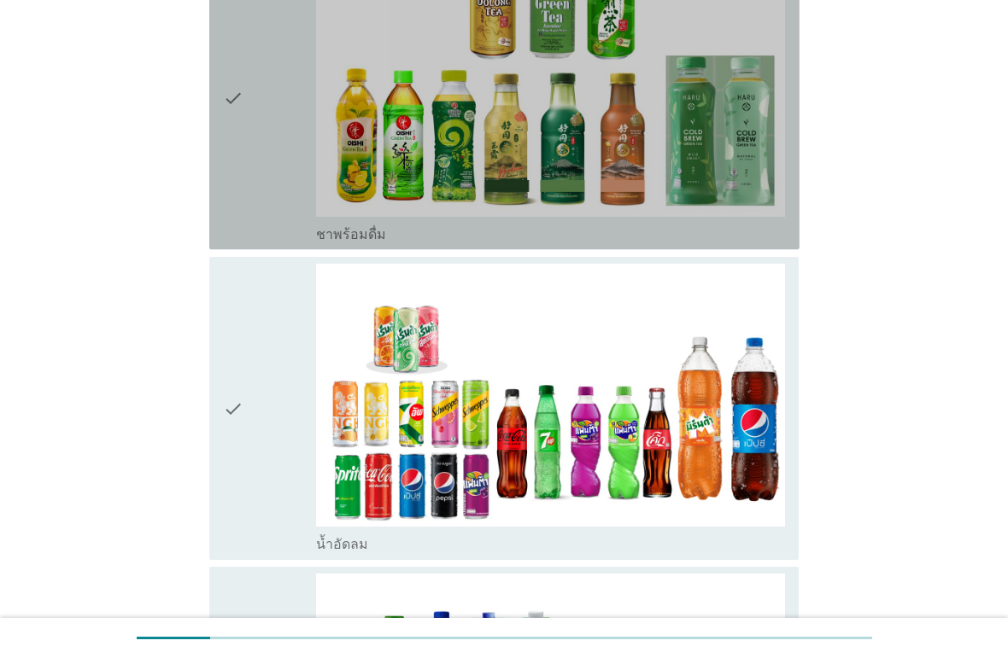
click at [262, 184] on div "check" at bounding box center [270, 98] width 94 height 290
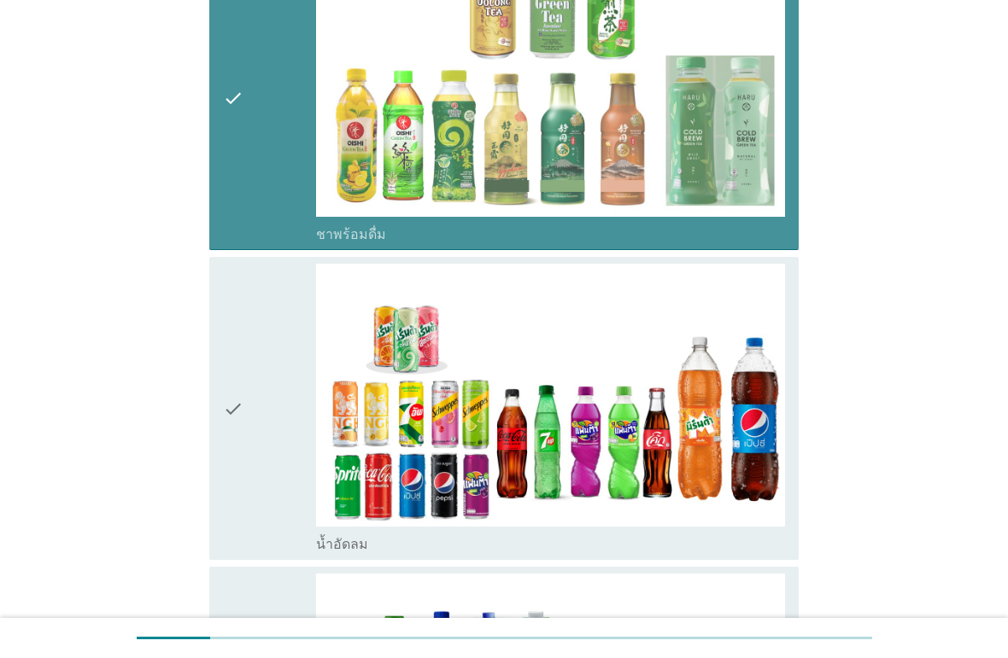
click at [284, 426] on div "check" at bounding box center [270, 409] width 94 height 290
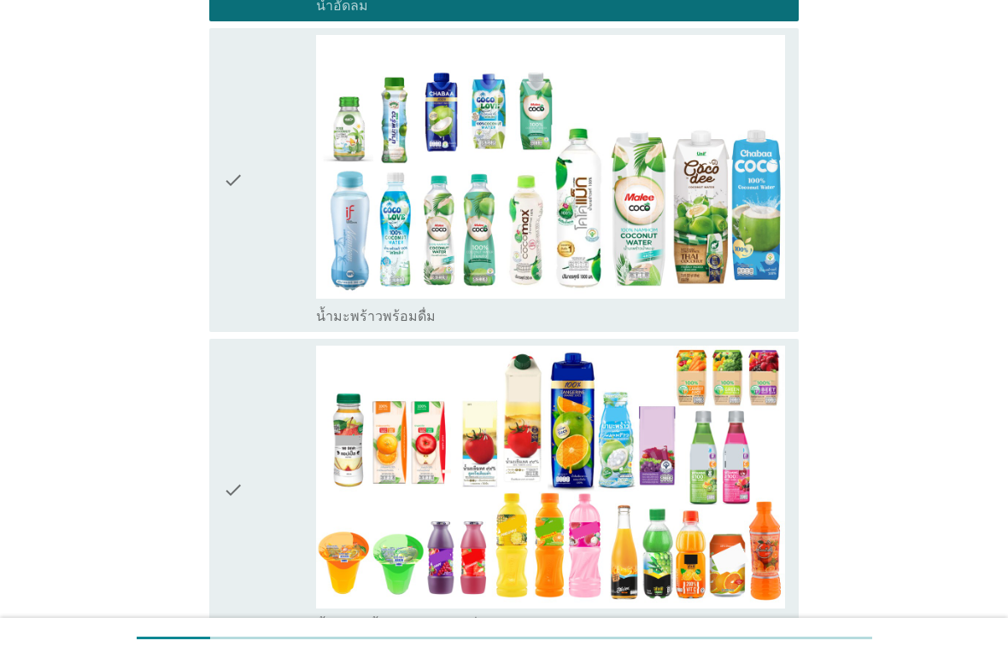
scroll to position [2352, 0]
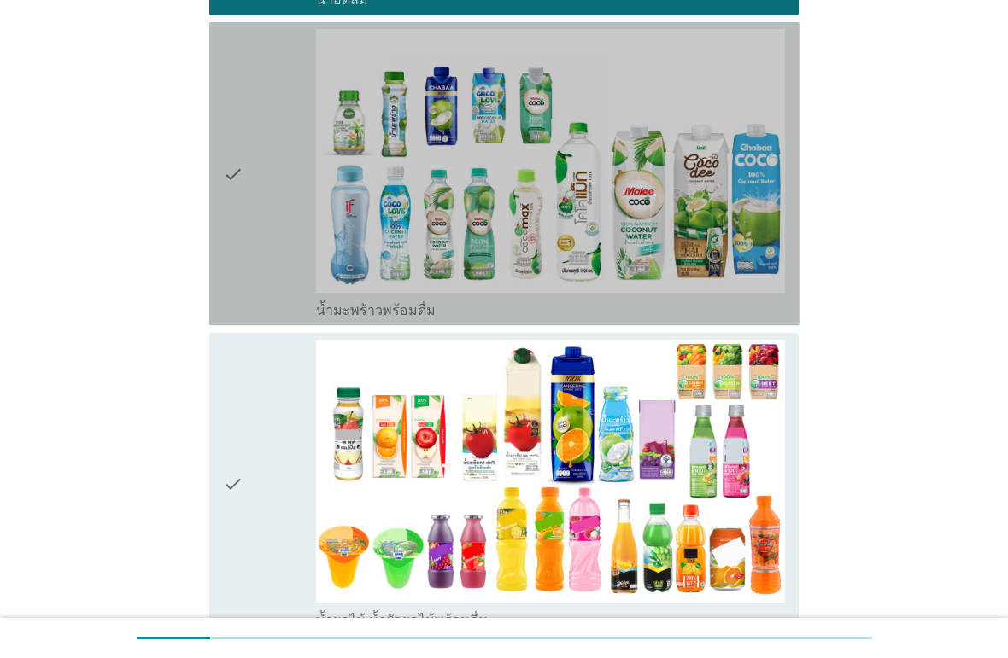
click at [247, 258] on div "check" at bounding box center [270, 174] width 94 height 290
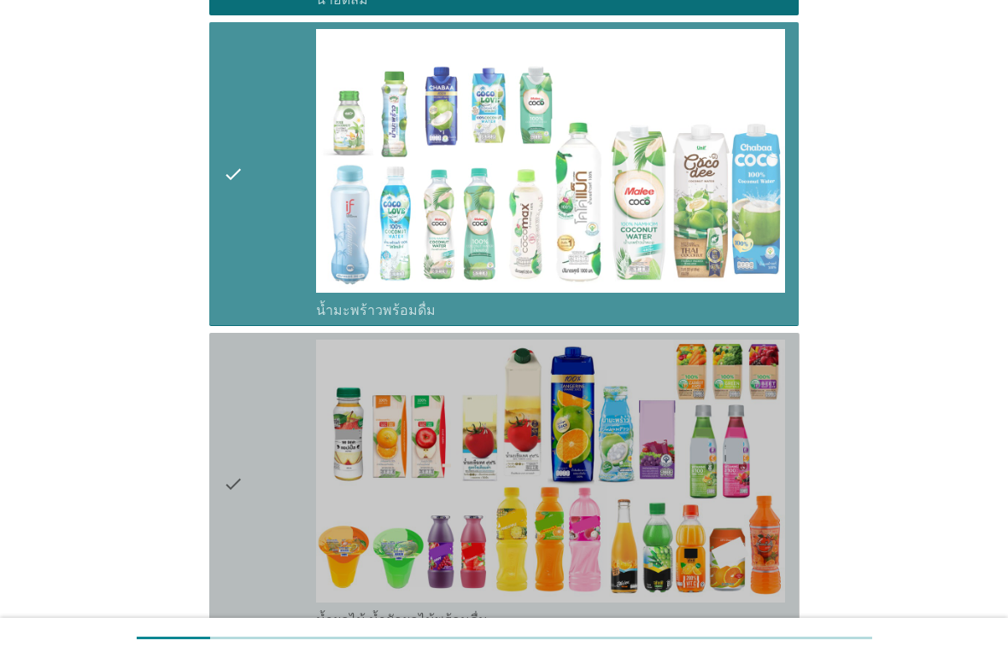
click at [267, 468] on div "check" at bounding box center [270, 485] width 94 height 290
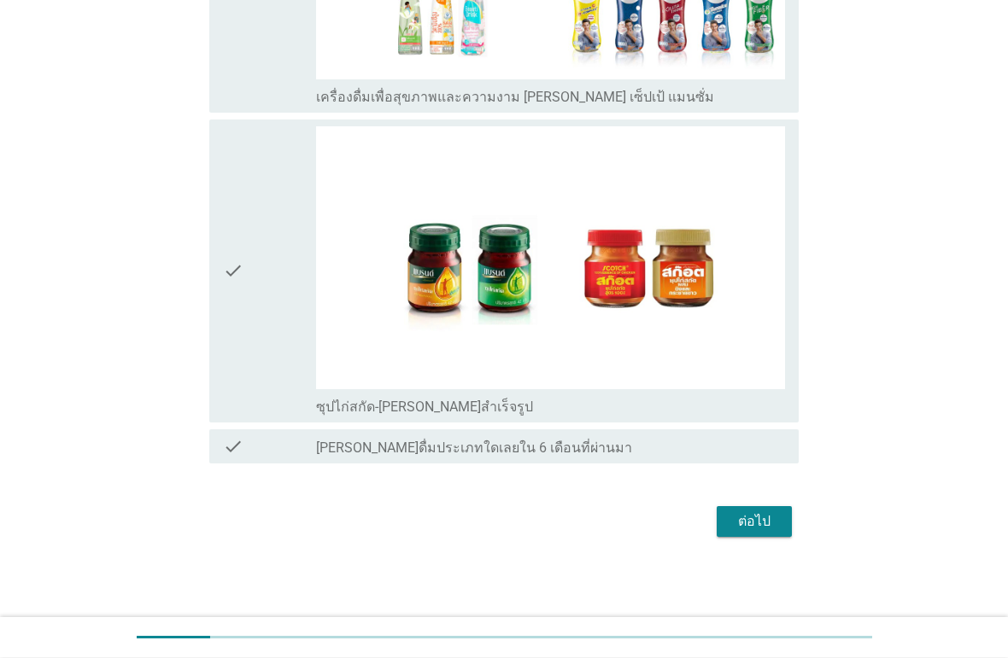
scroll to position [3497, 0]
click at [257, 336] on div "check" at bounding box center [270, 272] width 94 height 290
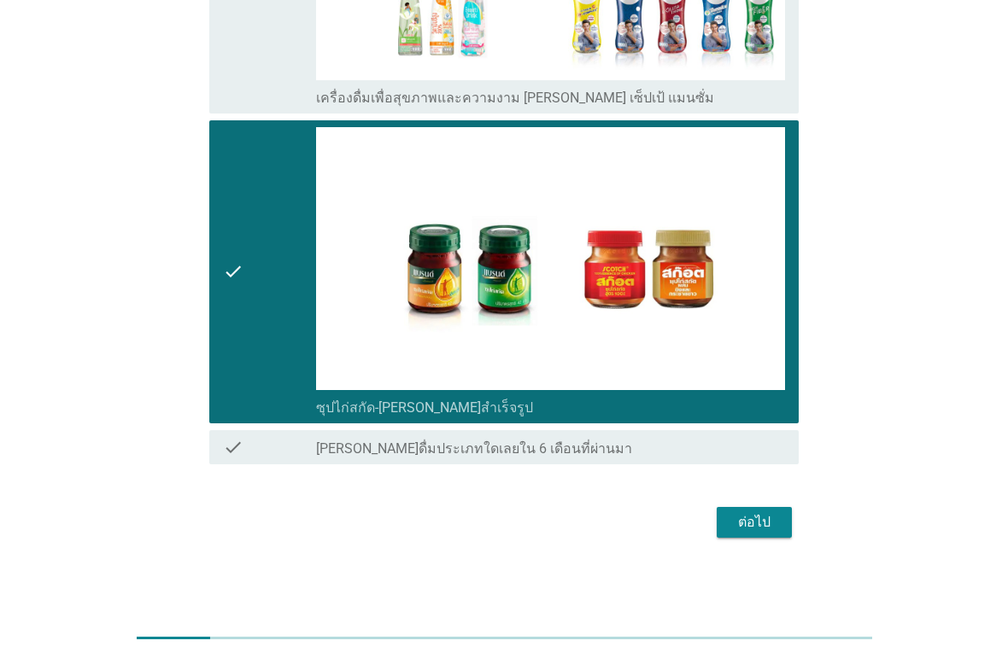
click at [769, 522] on div "ต่อไป" at bounding box center [754, 522] width 48 height 20
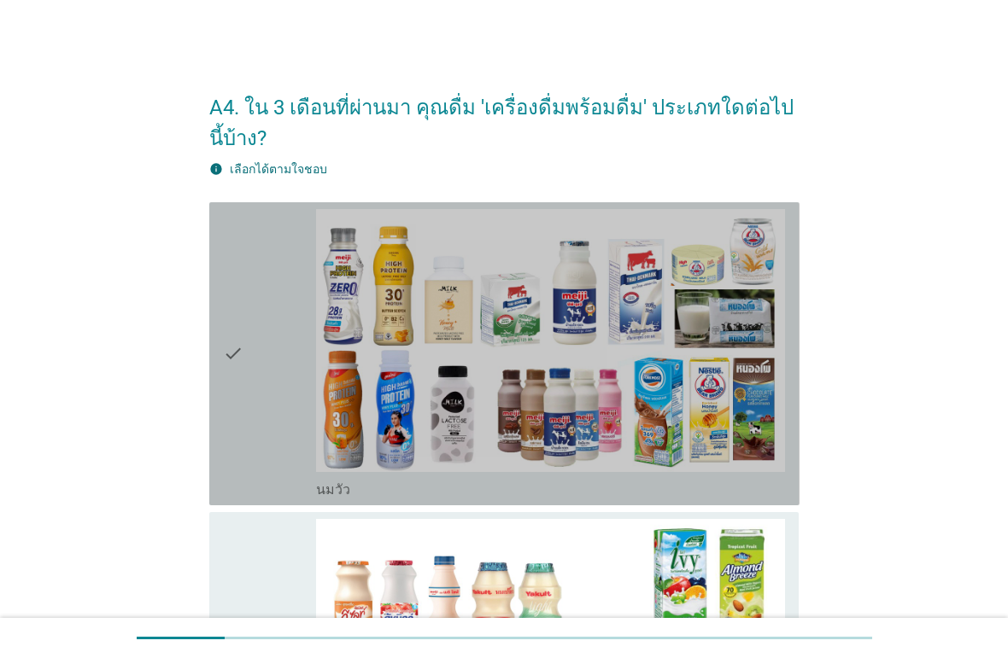
click at [279, 398] on div "check" at bounding box center [270, 354] width 94 height 290
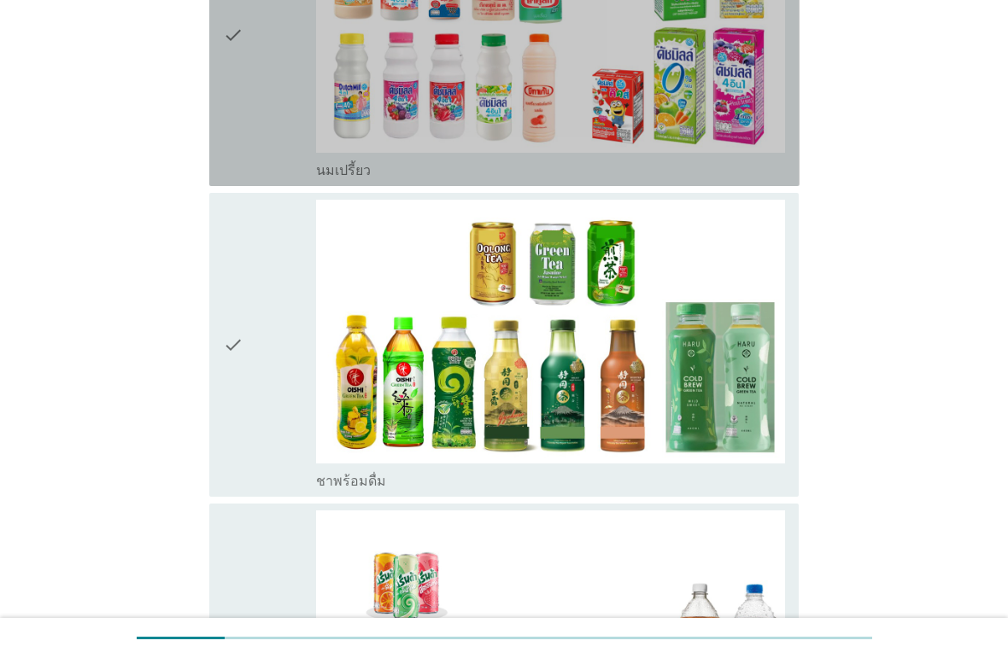
click at [276, 137] on div "check" at bounding box center [270, 35] width 94 height 290
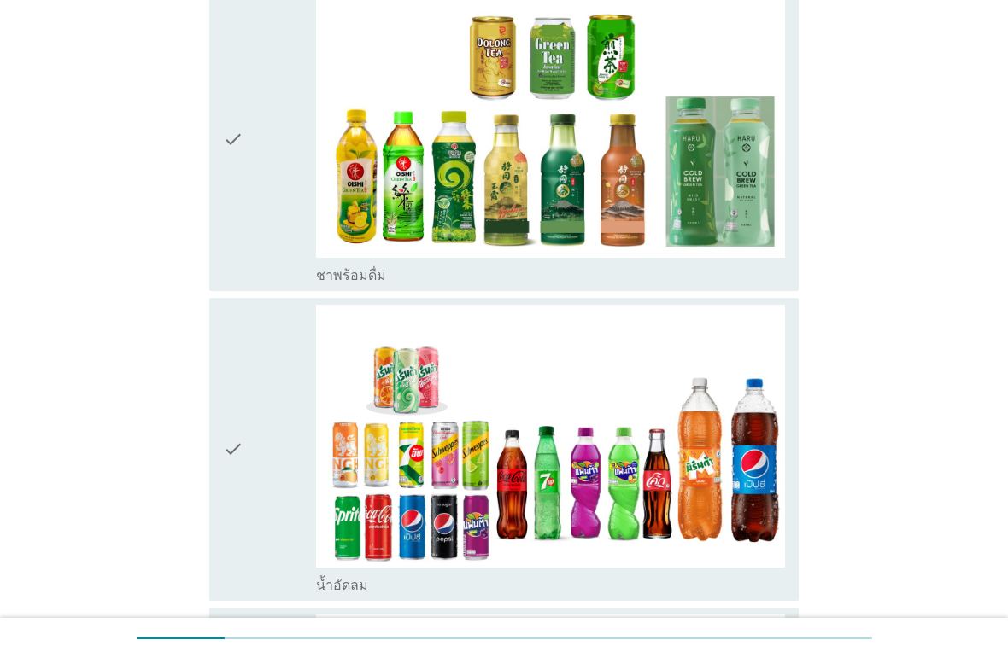
scroll to position [903, 0]
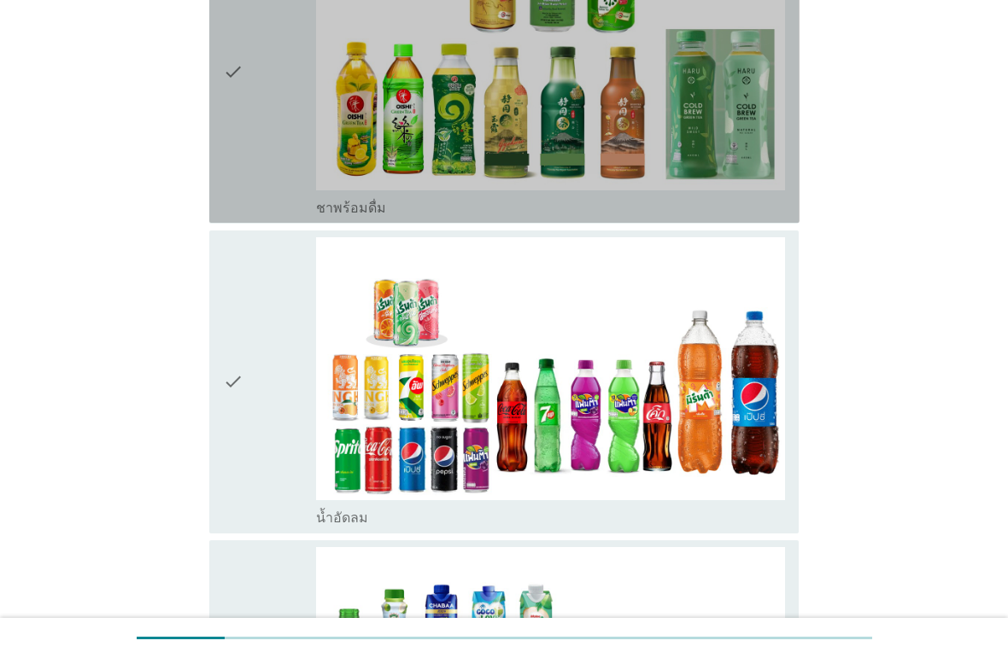
click at [272, 161] on div "check" at bounding box center [270, 72] width 94 height 290
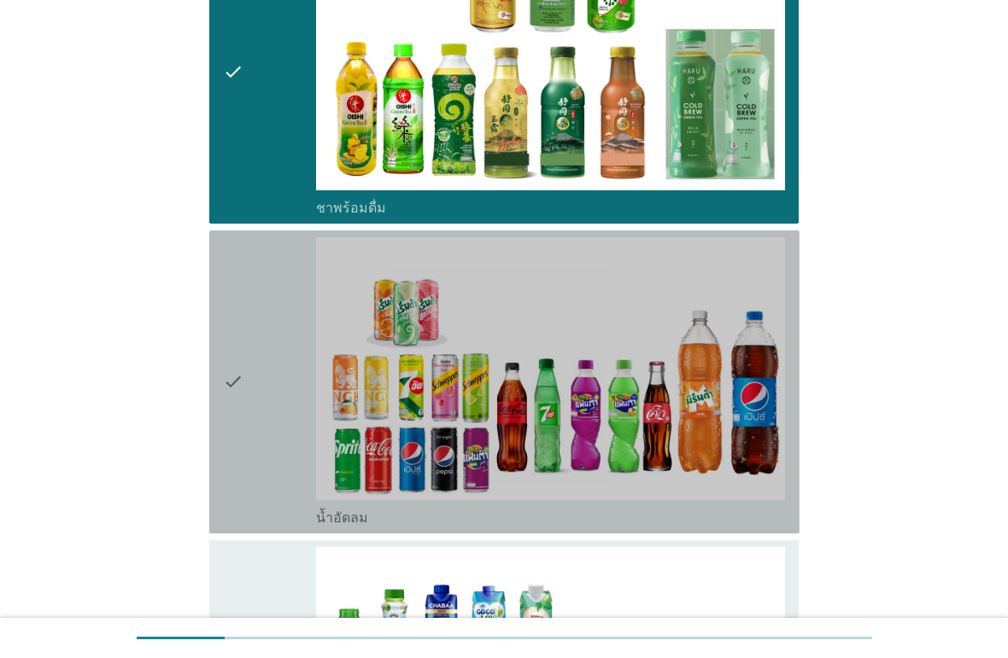
click at [227, 450] on icon "check" at bounding box center [233, 382] width 20 height 290
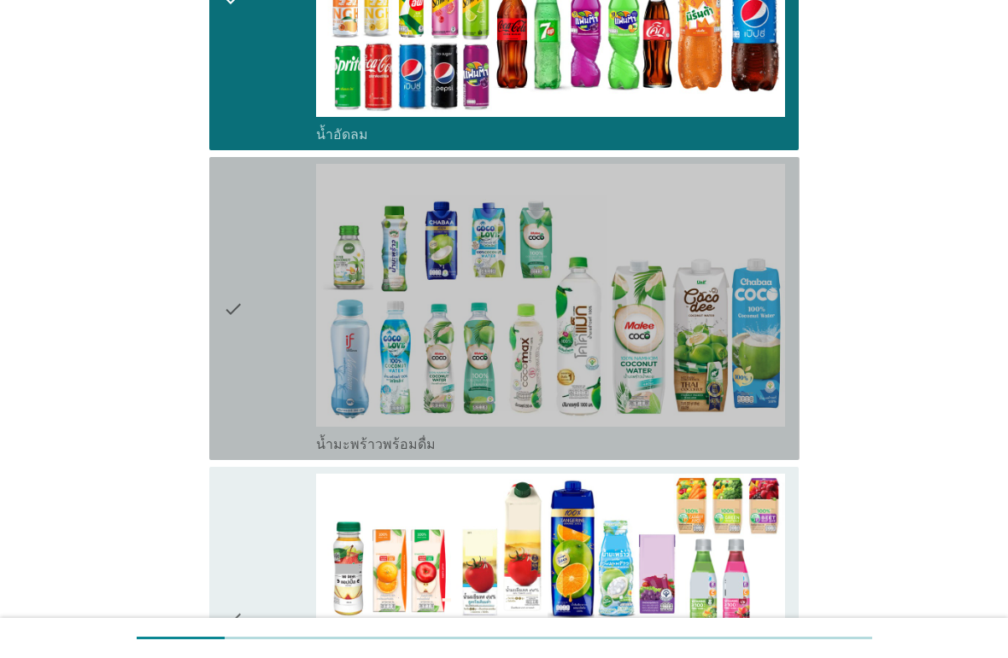
click at [267, 315] on div "check" at bounding box center [270, 309] width 94 height 290
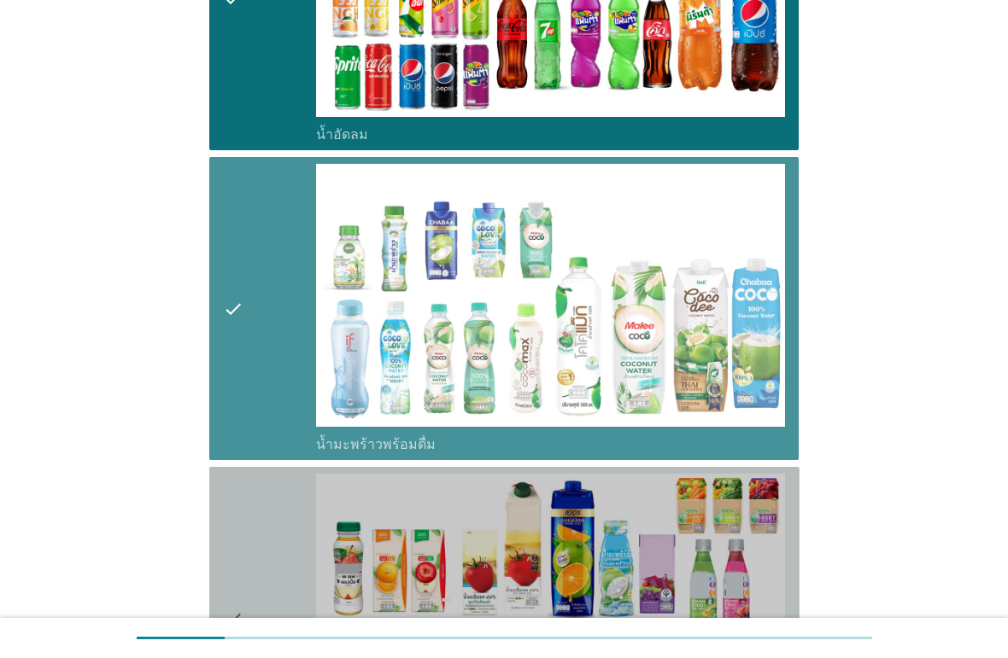
click at [285, 547] on div "check" at bounding box center [270, 619] width 94 height 290
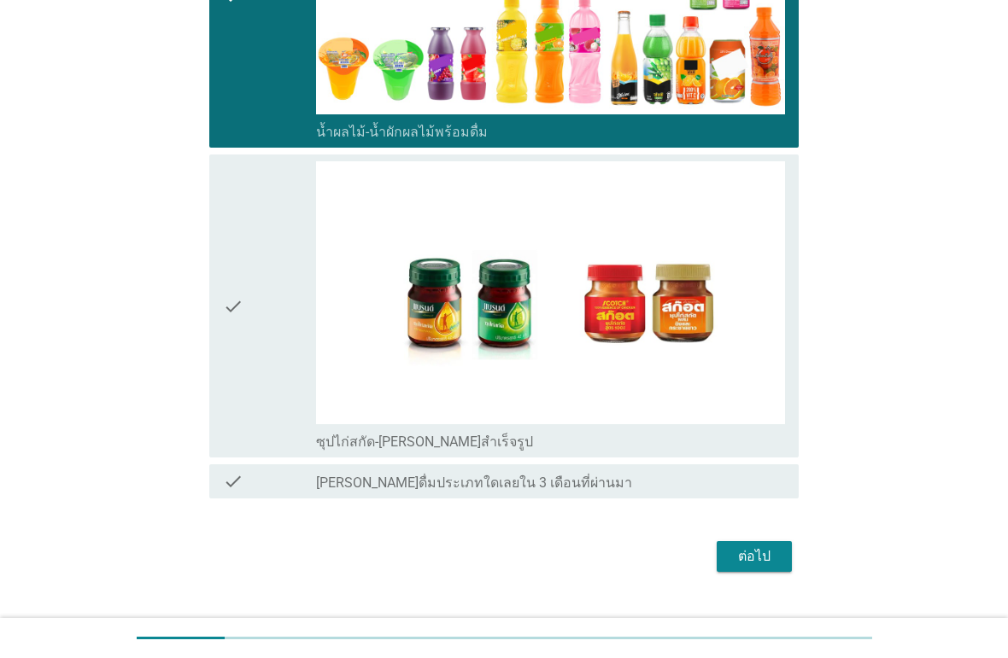
scroll to position [1909, 0]
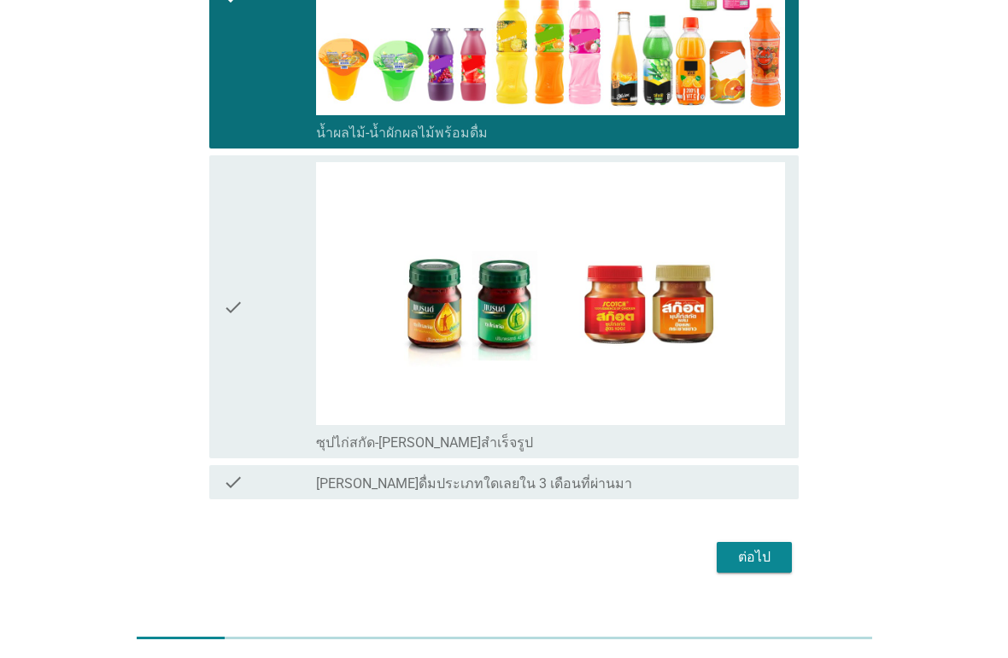
click at [274, 342] on div "check" at bounding box center [270, 307] width 94 height 290
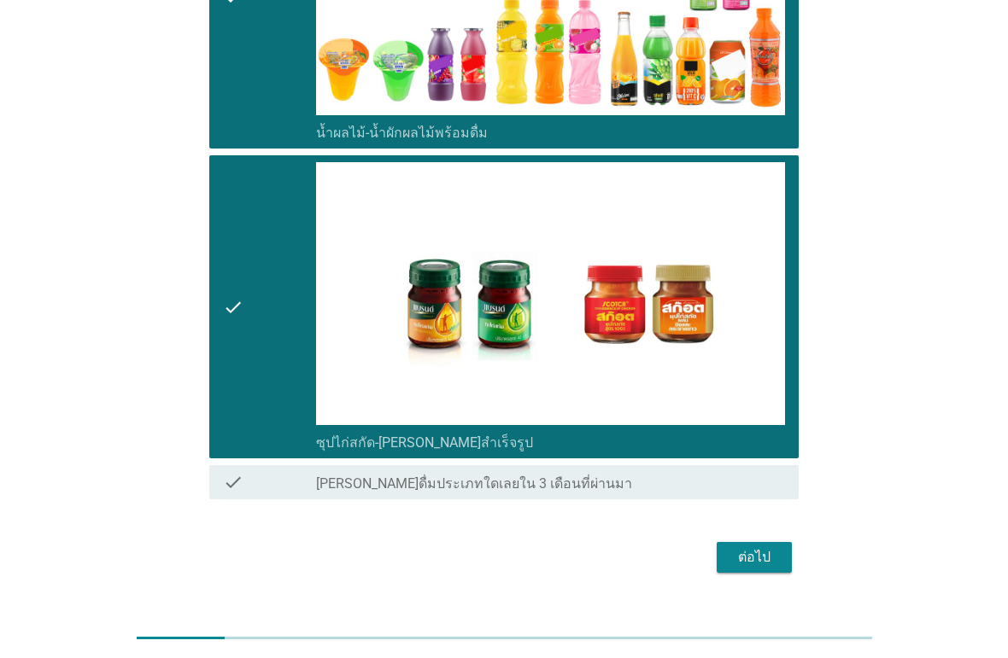
click at [756, 559] on div "ต่อไป" at bounding box center [754, 557] width 48 height 20
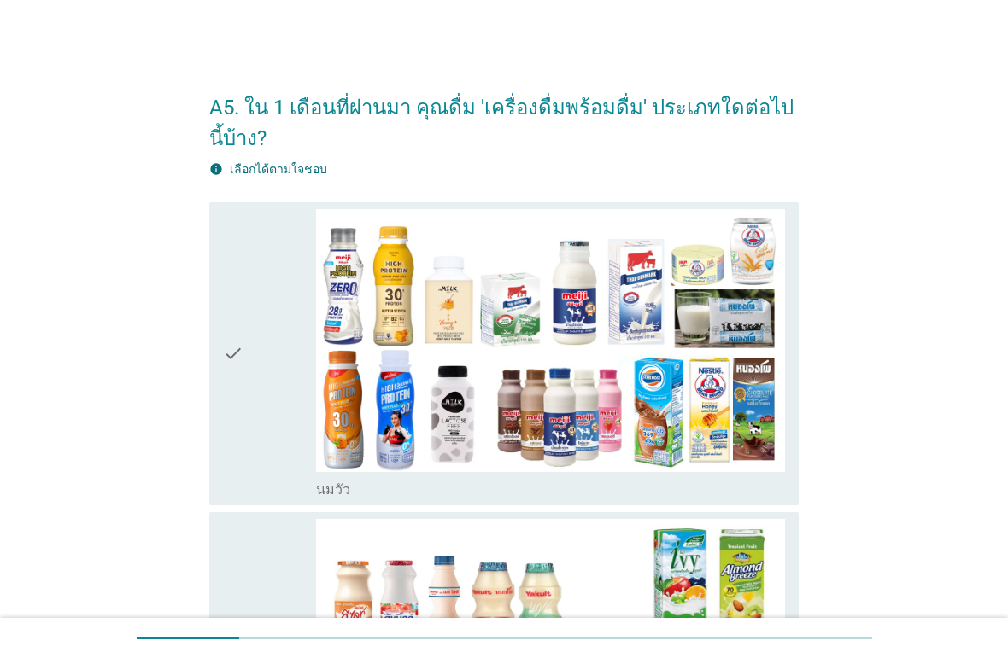
click at [275, 422] on div "check" at bounding box center [270, 354] width 94 height 290
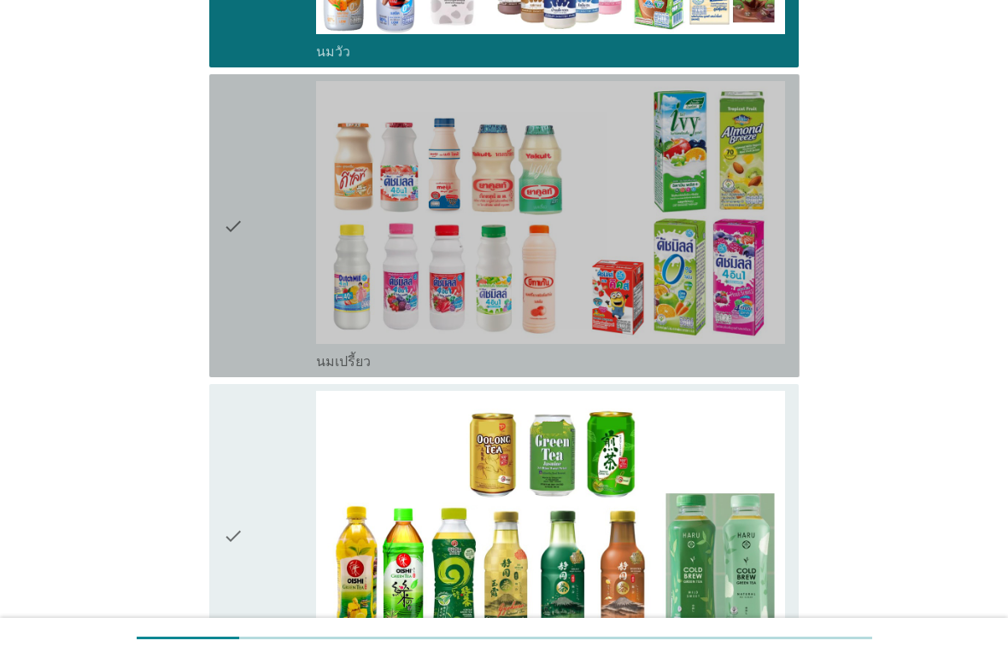
click at [246, 298] on div "check" at bounding box center [270, 226] width 94 height 290
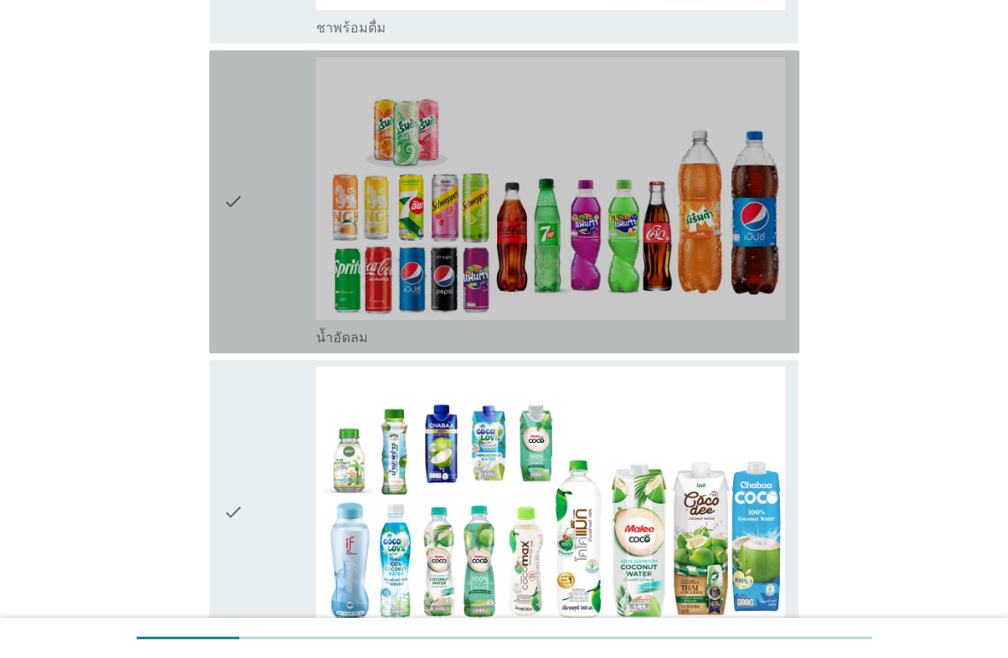
click at [269, 275] on div "check" at bounding box center [270, 202] width 94 height 290
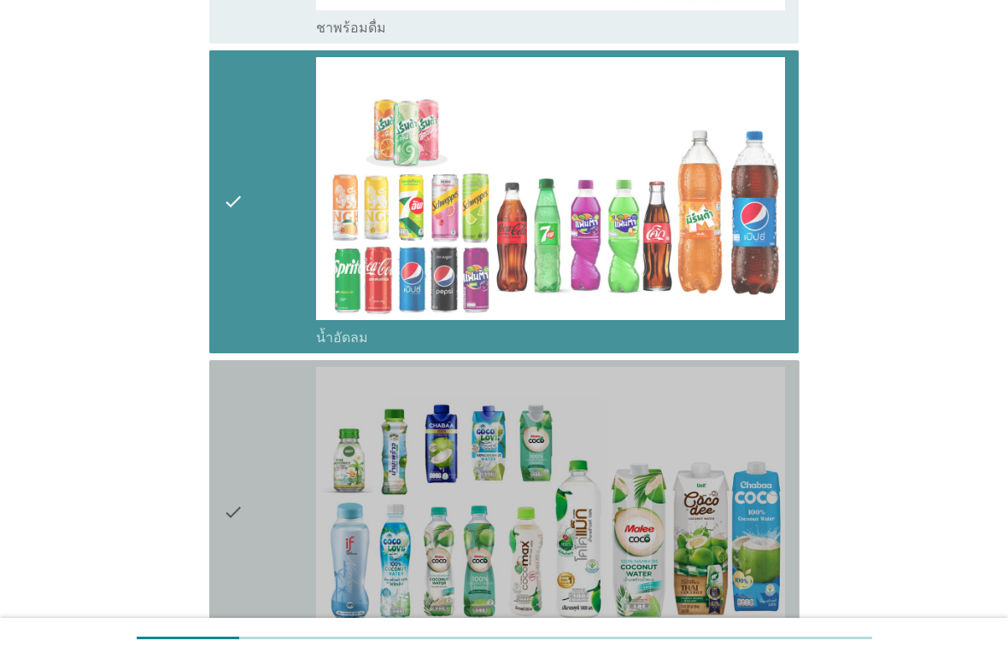
click at [280, 479] on div "check" at bounding box center [270, 512] width 94 height 290
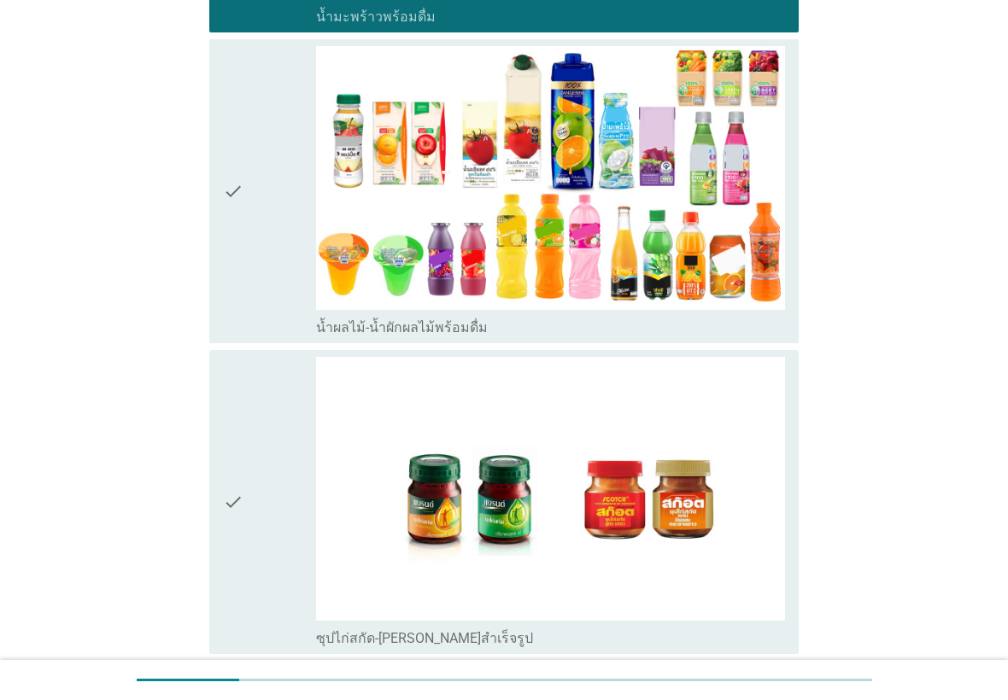
click at [266, 256] on div "check" at bounding box center [270, 191] width 94 height 290
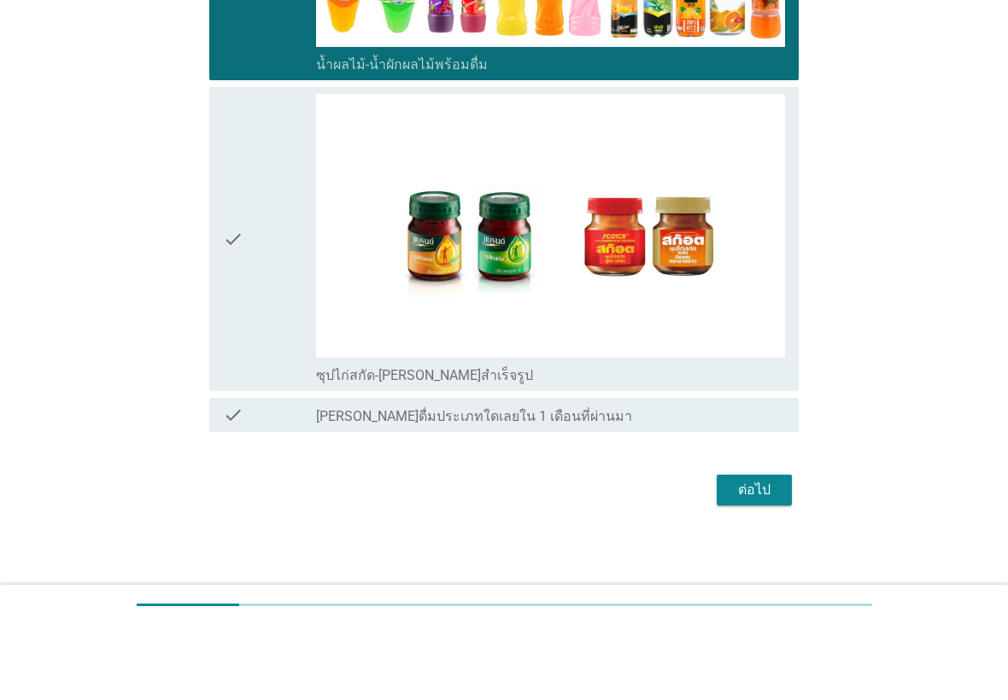
scroll to position [1905, 0]
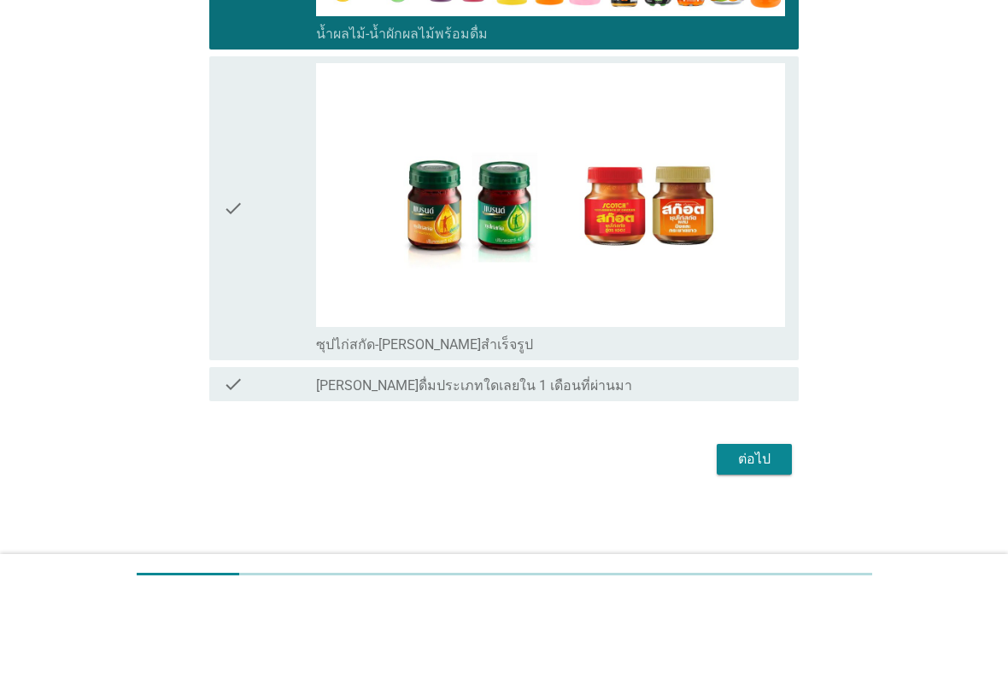
click at [255, 240] on div "check" at bounding box center [270, 314] width 94 height 290
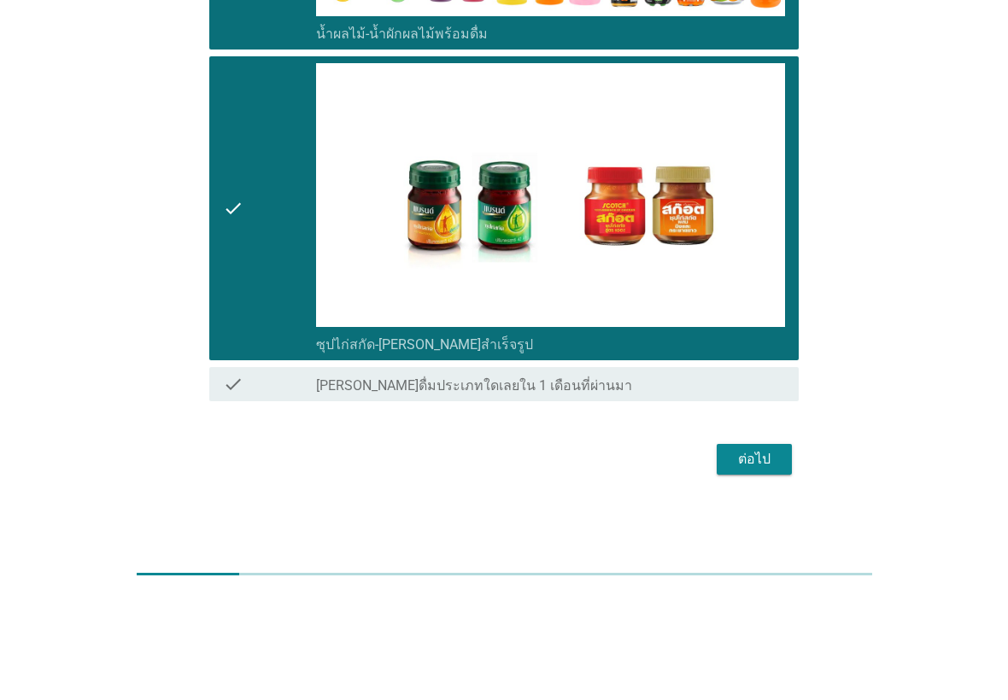
click at [784, 550] on button "ต่อไป" at bounding box center [754, 565] width 75 height 31
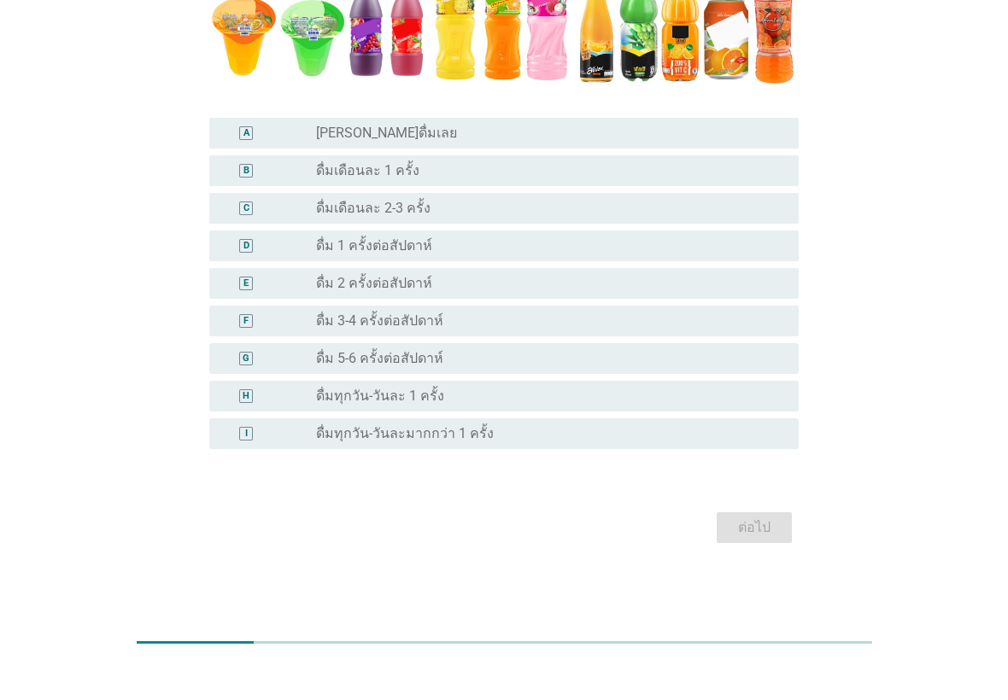
scroll to position [429, 0]
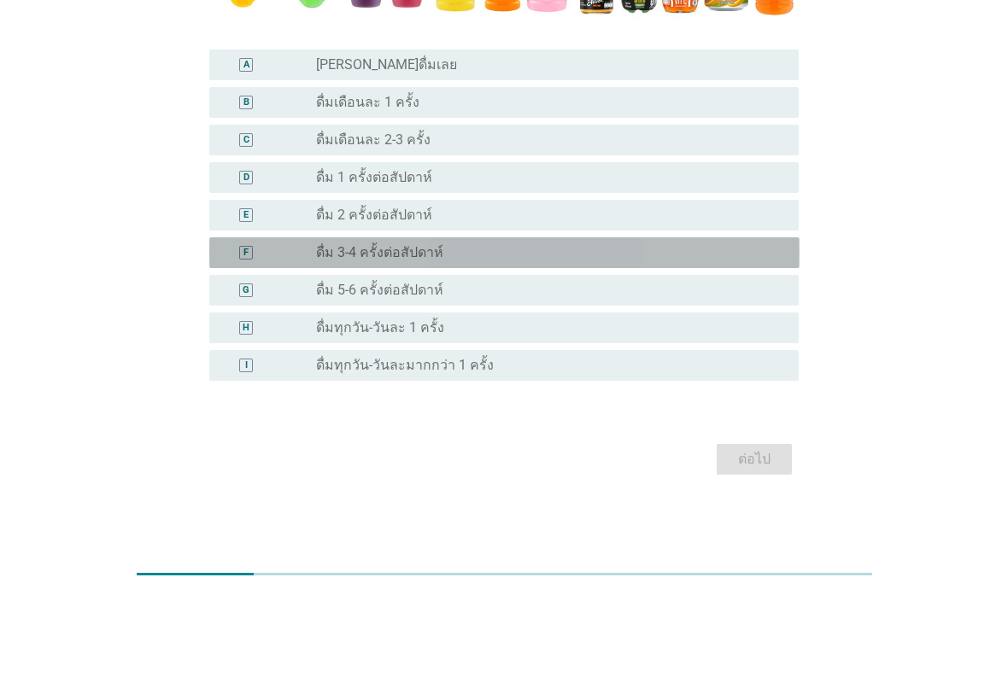
click at [483, 350] on div "radio_button_unchecked ดื่ม 3-4 ครั้งต่อสัปดาห์" at bounding box center [543, 358] width 455 height 17
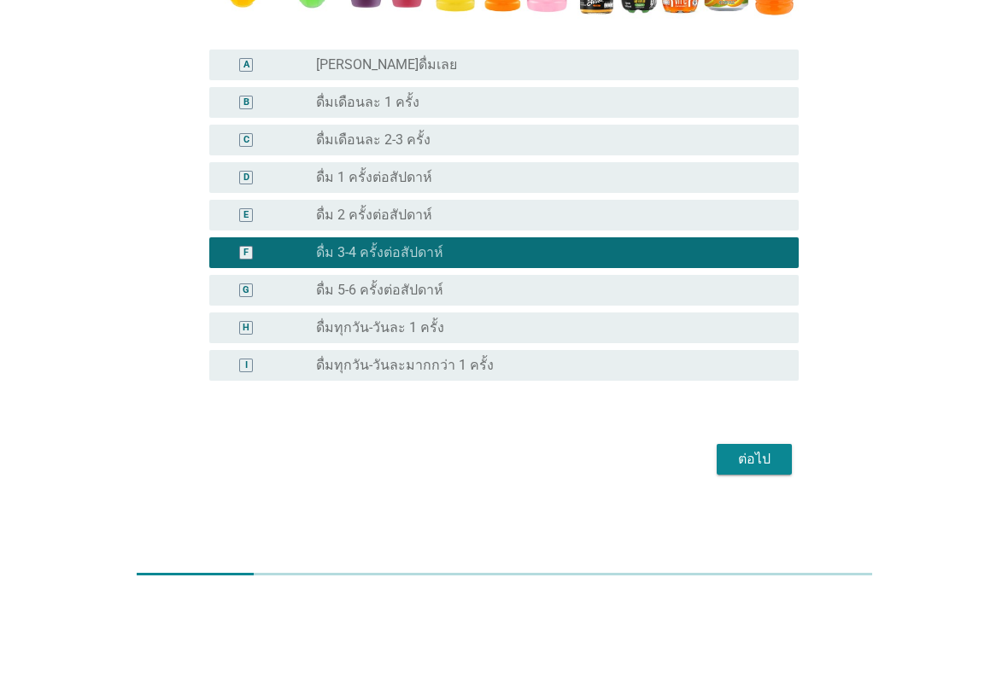
click at [773, 555] on div "ต่อไป" at bounding box center [754, 565] width 48 height 20
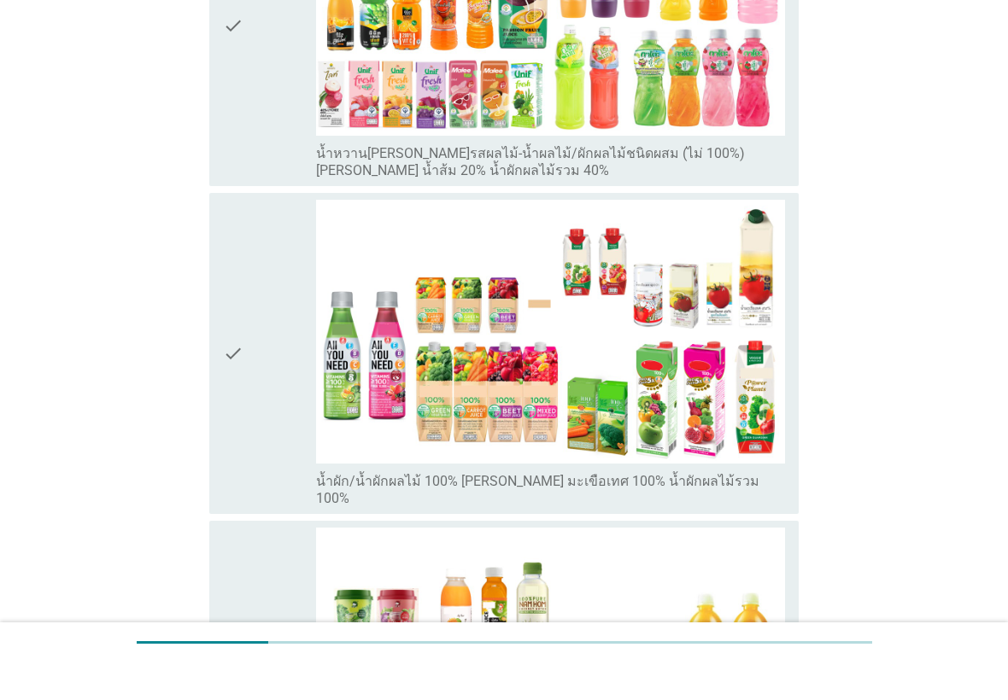
scroll to position [711, 0]
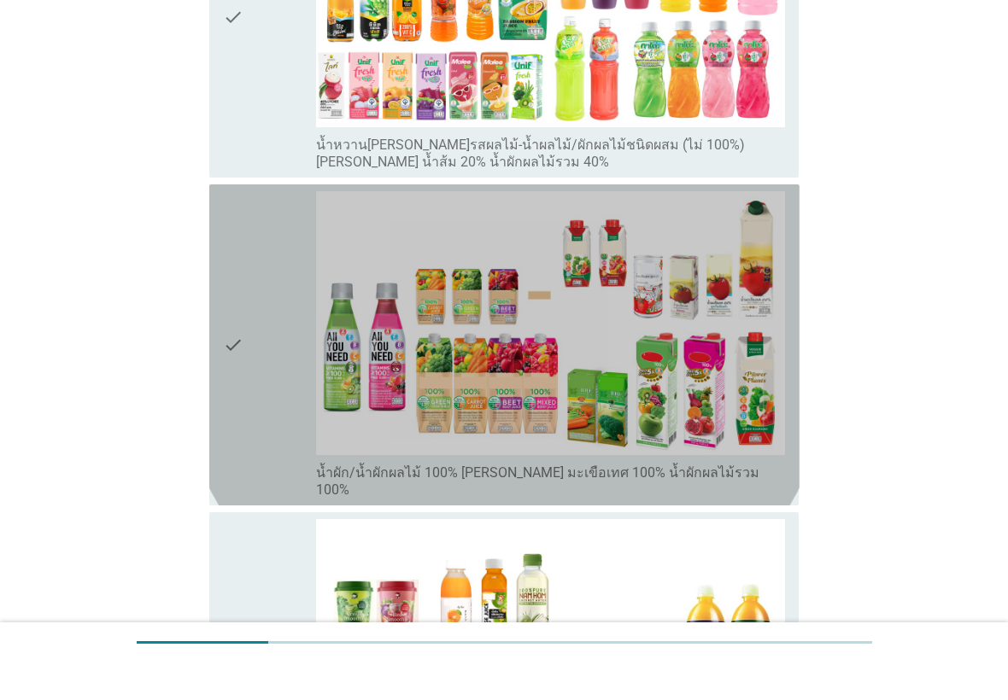
click at [247, 353] on div "check" at bounding box center [270, 382] width 94 height 307
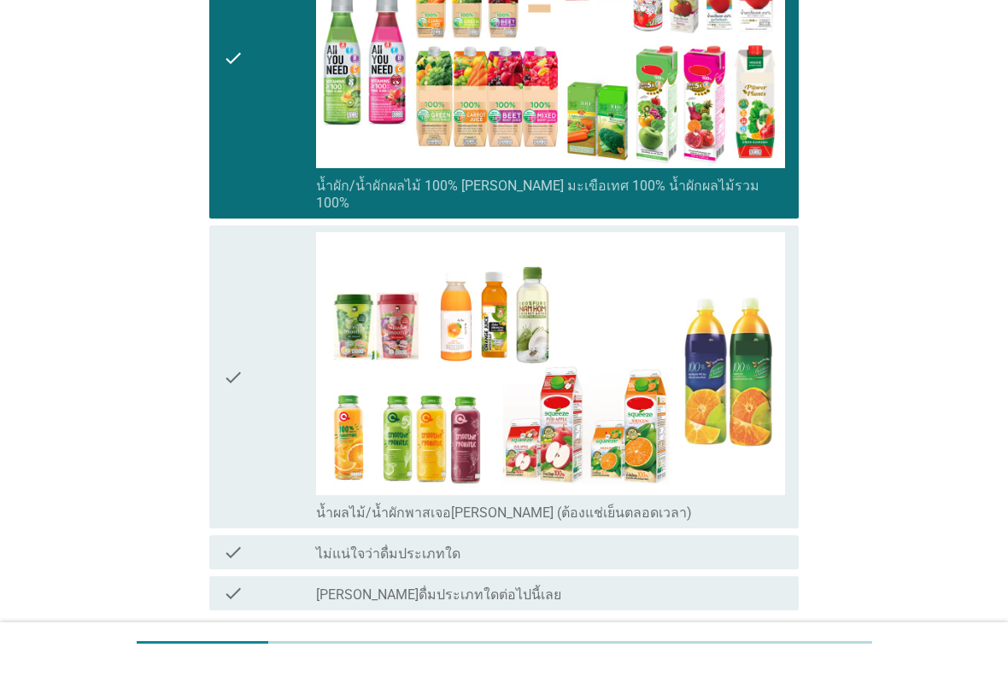
scroll to position [1092, 0]
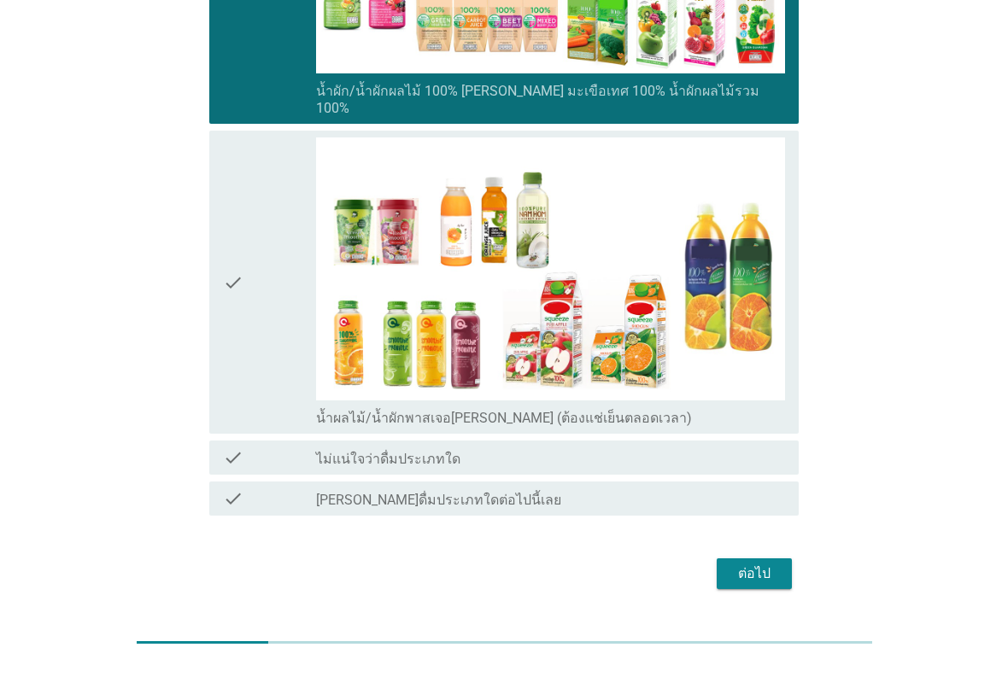
click at [784, 596] on button "ต่อไป" at bounding box center [754, 611] width 75 height 31
